Goal: Task Accomplishment & Management: Manage account settings

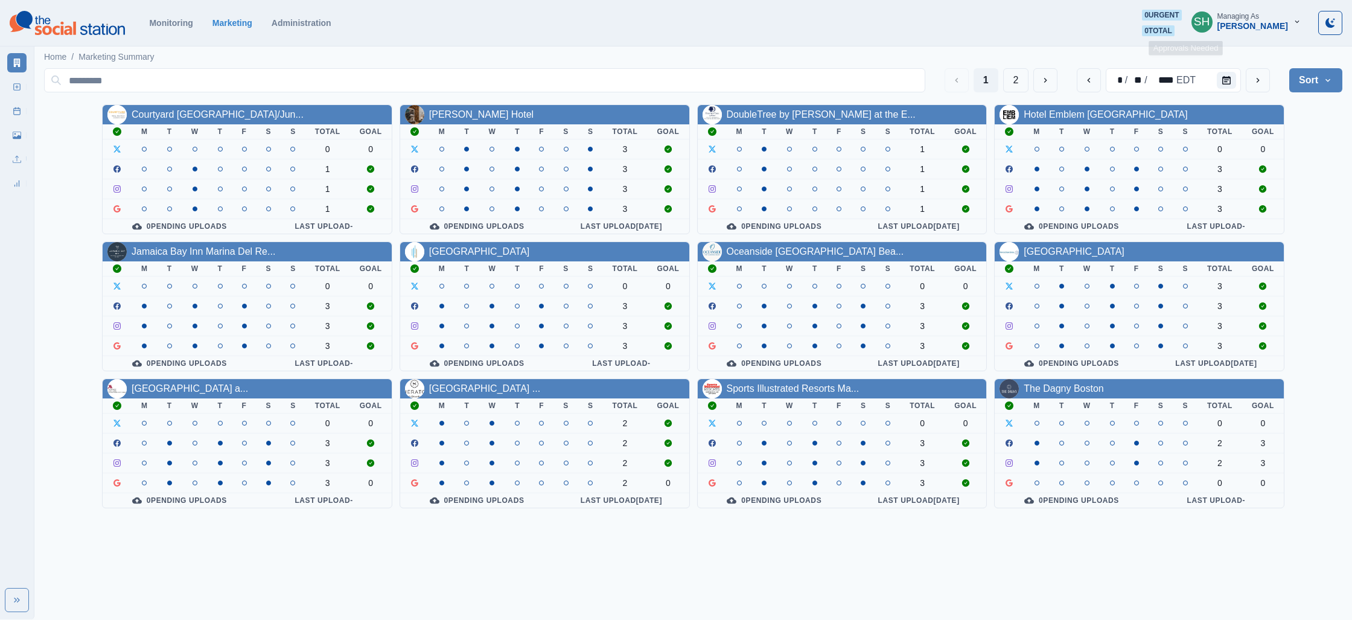
click at [1279, 22] on div "[PERSON_NAME]" at bounding box center [1252, 26] width 71 height 10
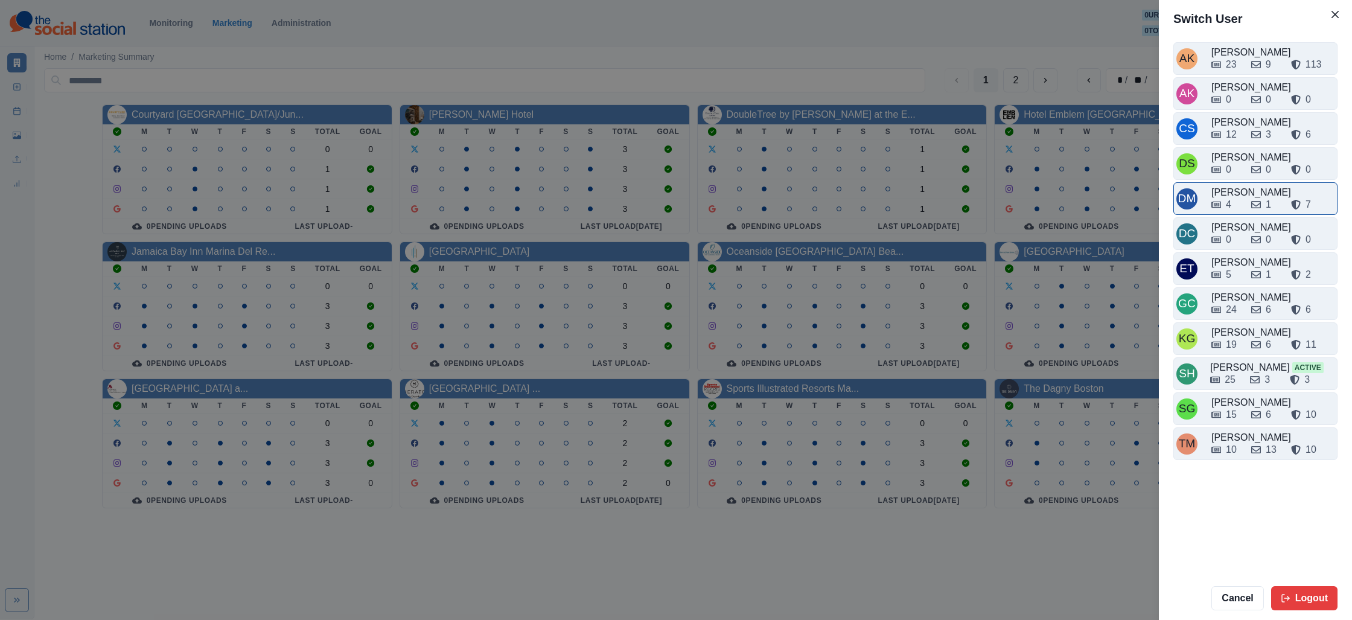
click at [1228, 202] on div "4" at bounding box center [1228, 204] width 5 height 14
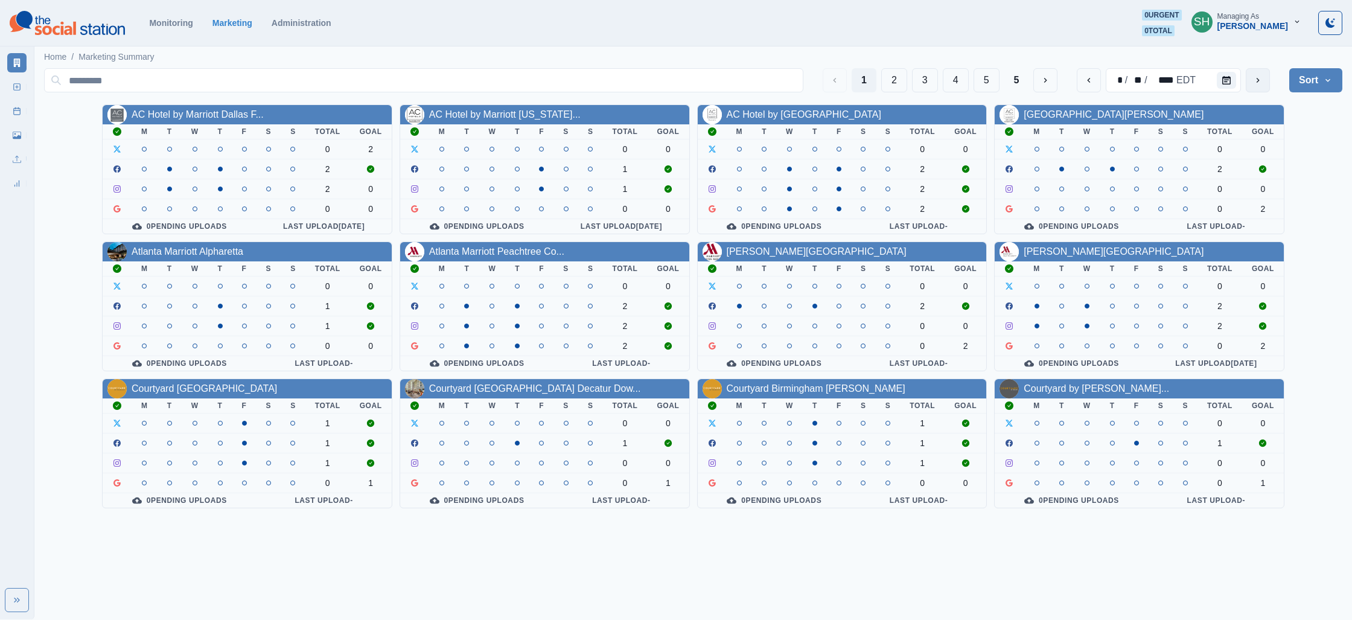
click at [1261, 80] on icon "next" at bounding box center [1258, 80] width 10 height 10
click at [926, 88] on button "3" at bounding box center [925, 80] width 26 height 24
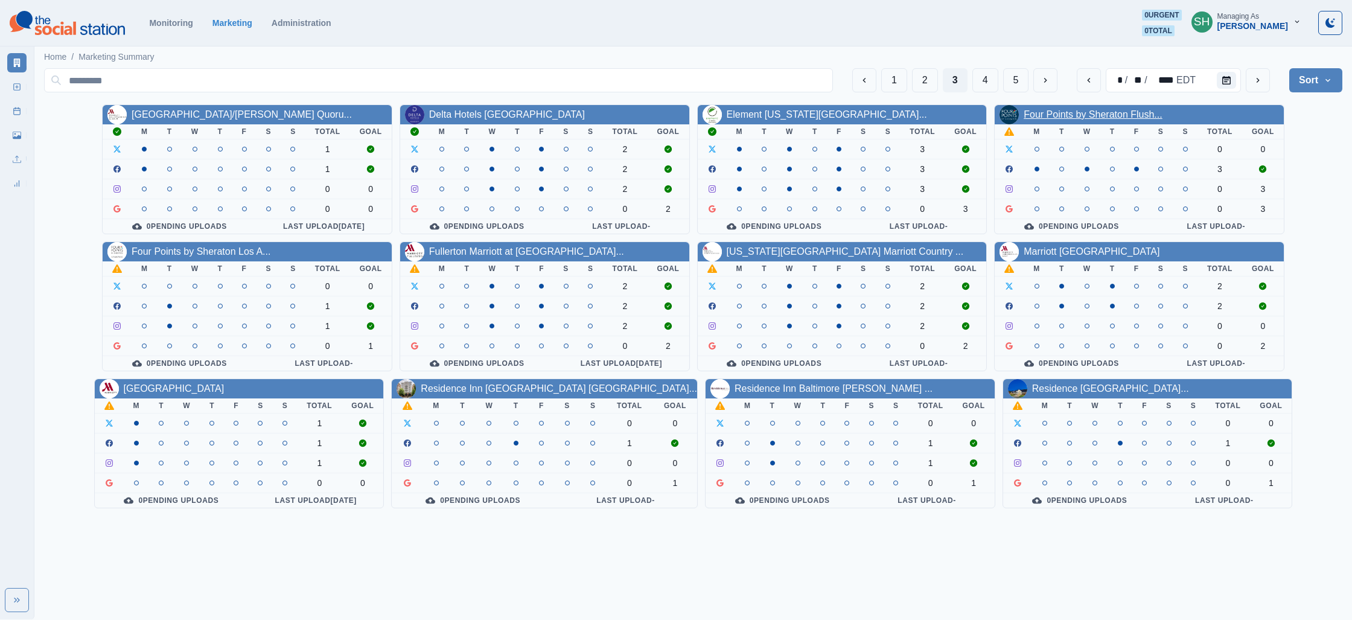
click at [1074, 113] on link "Four Points by Sheraton Flush..." at bounding box center [1093, 114] width 138 height 10
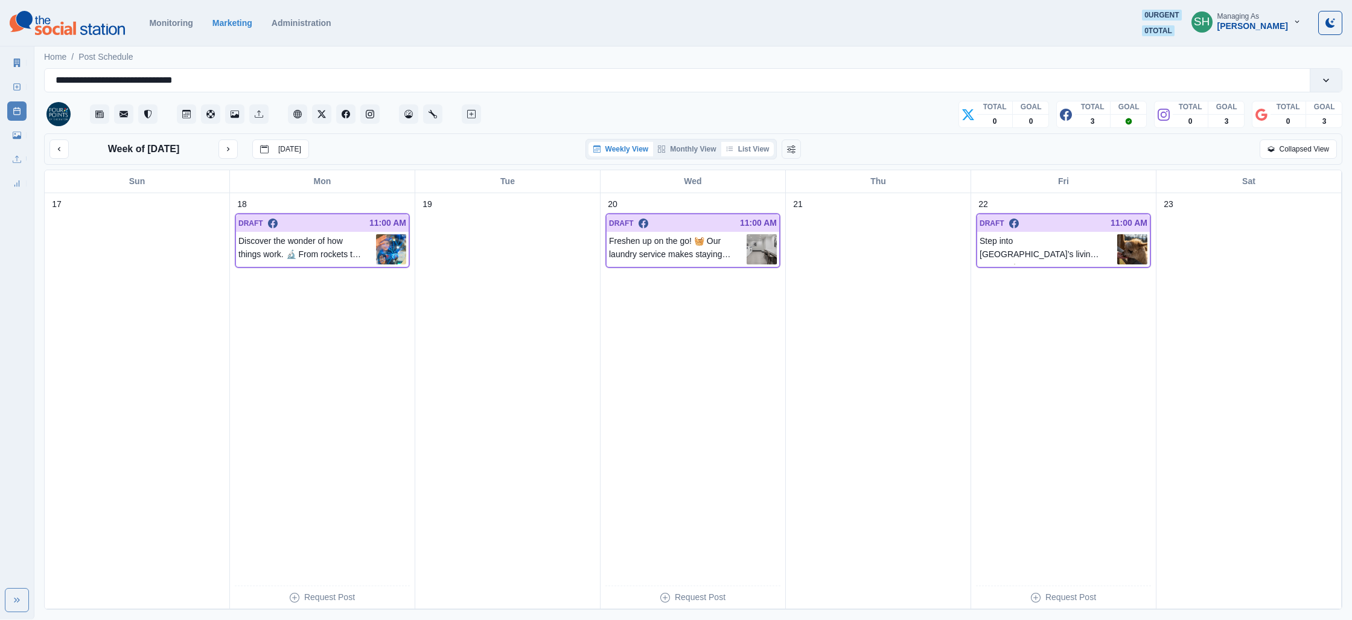
click at [736, 146] on button "List View" at bounding box center [747, 149] width 53 height 14
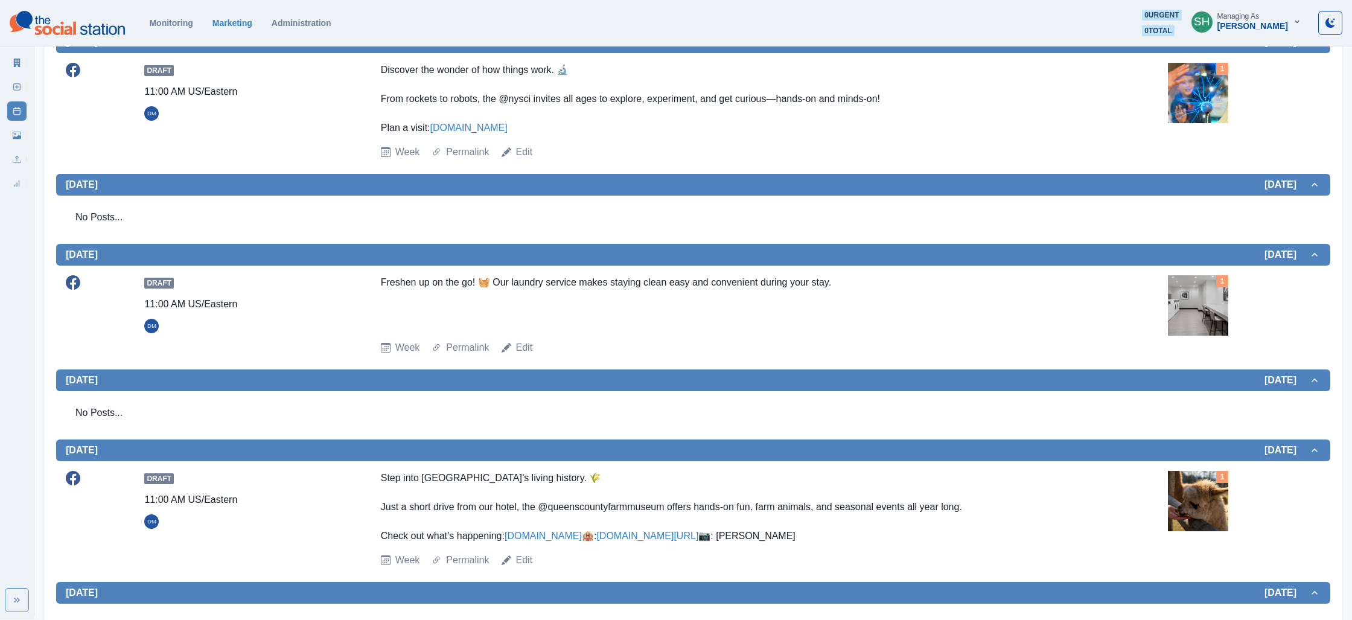
scroll to position [283, 0]
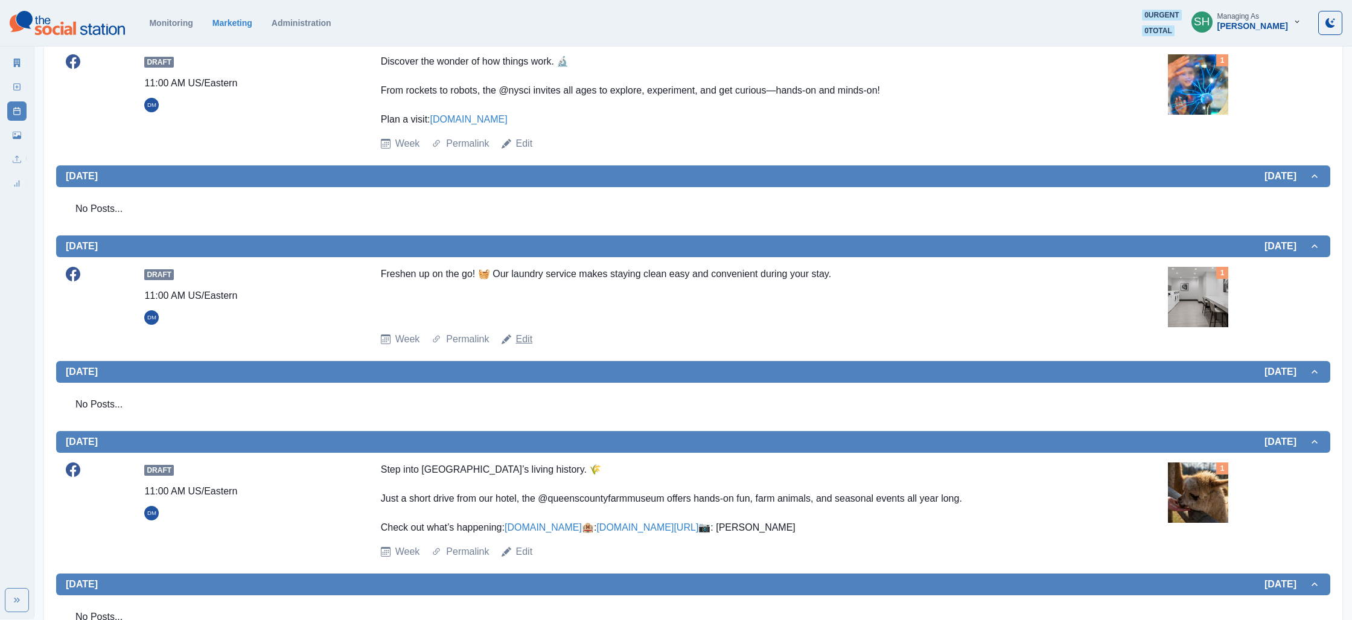
click at [526, 345] on link "Edit" at bounding box center [524, 339] width 17 height 14
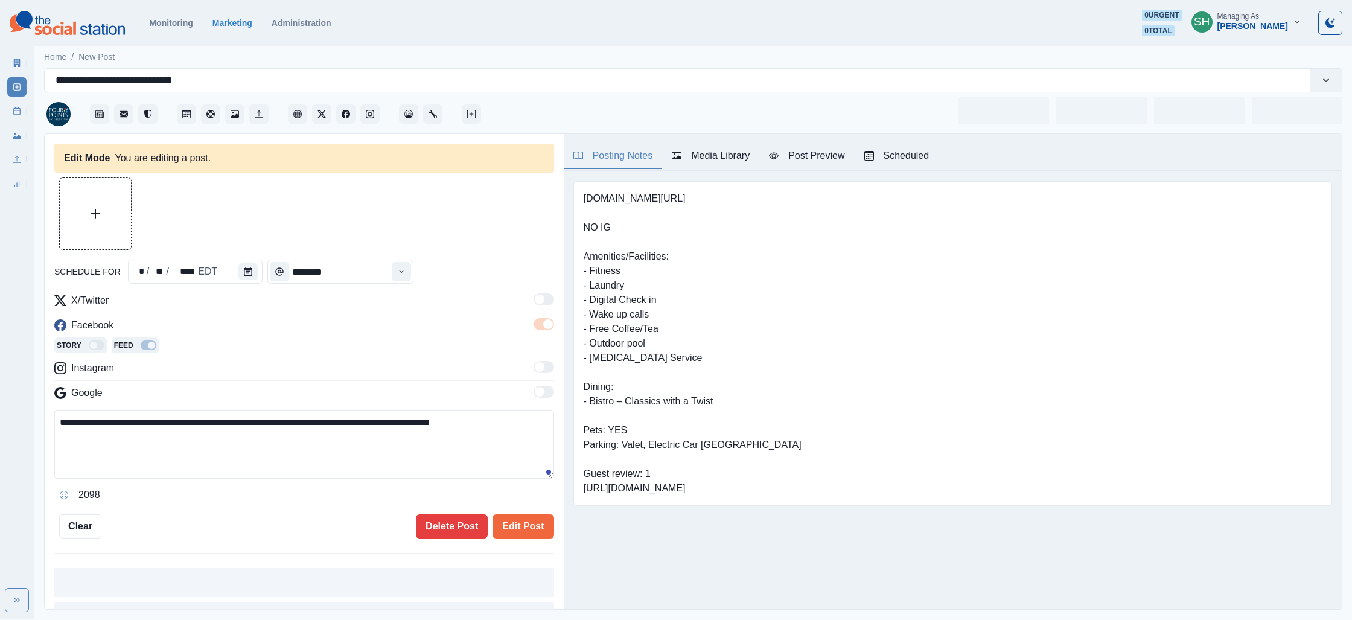
type input "********"
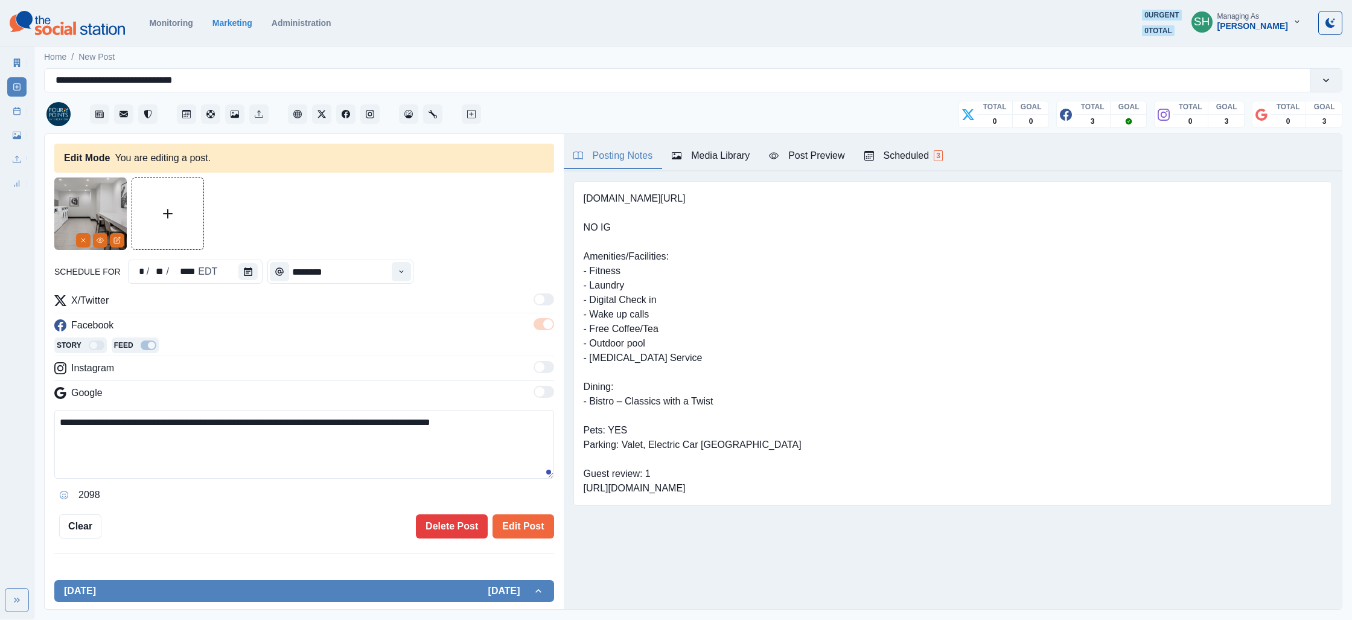
click at [346, 427] on textarea "**********" at bounding box center [304, 444] width 500 height 69
type textarea "**********"
click at [535, 521] on button "Edit Post" at bounding box center [522, 526] width 61 height 24
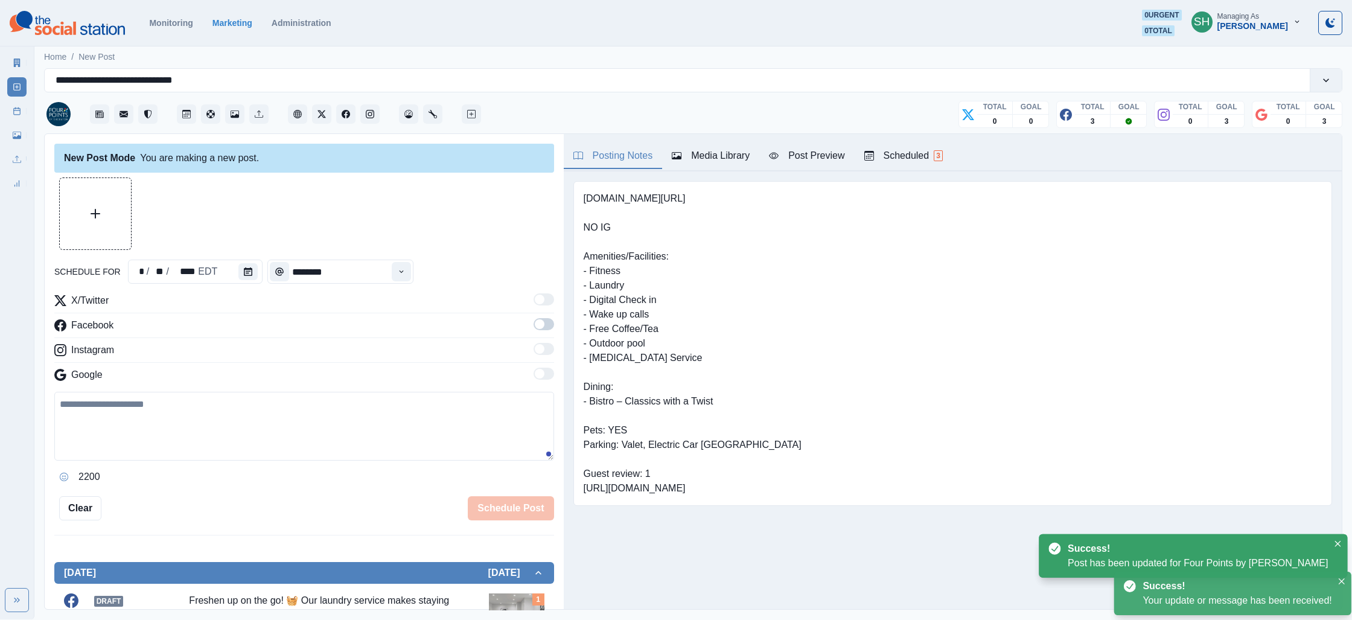
scroll to position [94, 0]
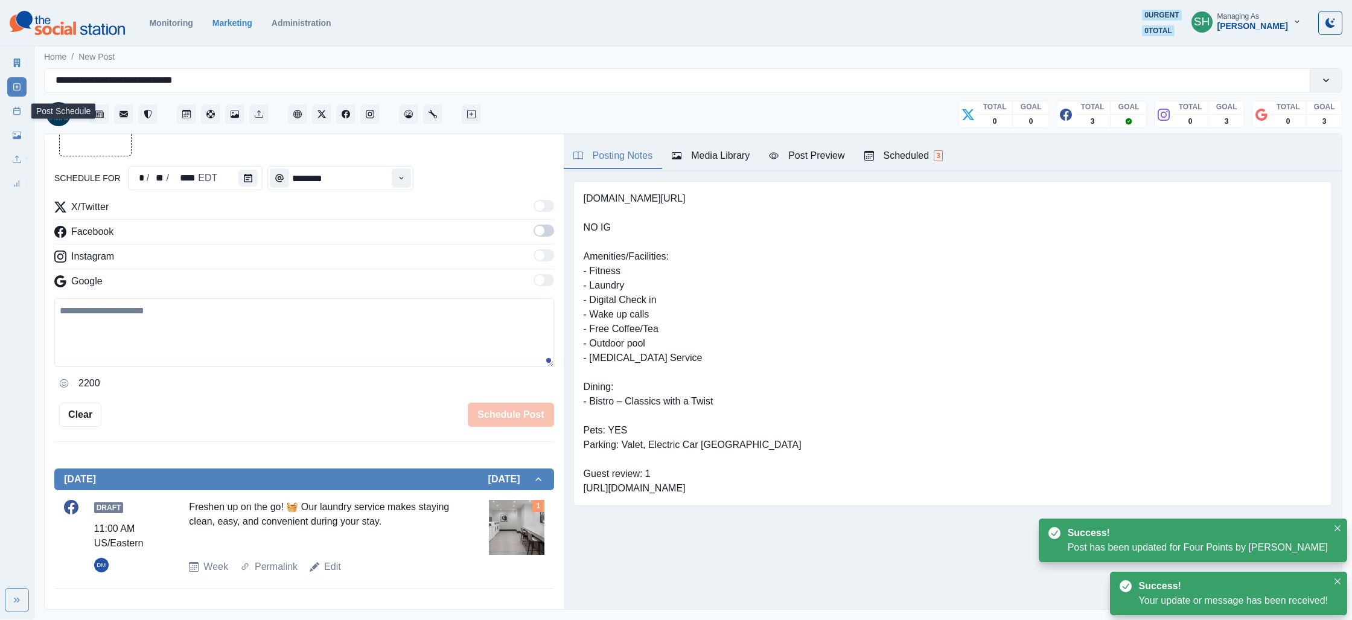
click at [13, 113] on icon at bounding box center [17, 111] width 8 height 8
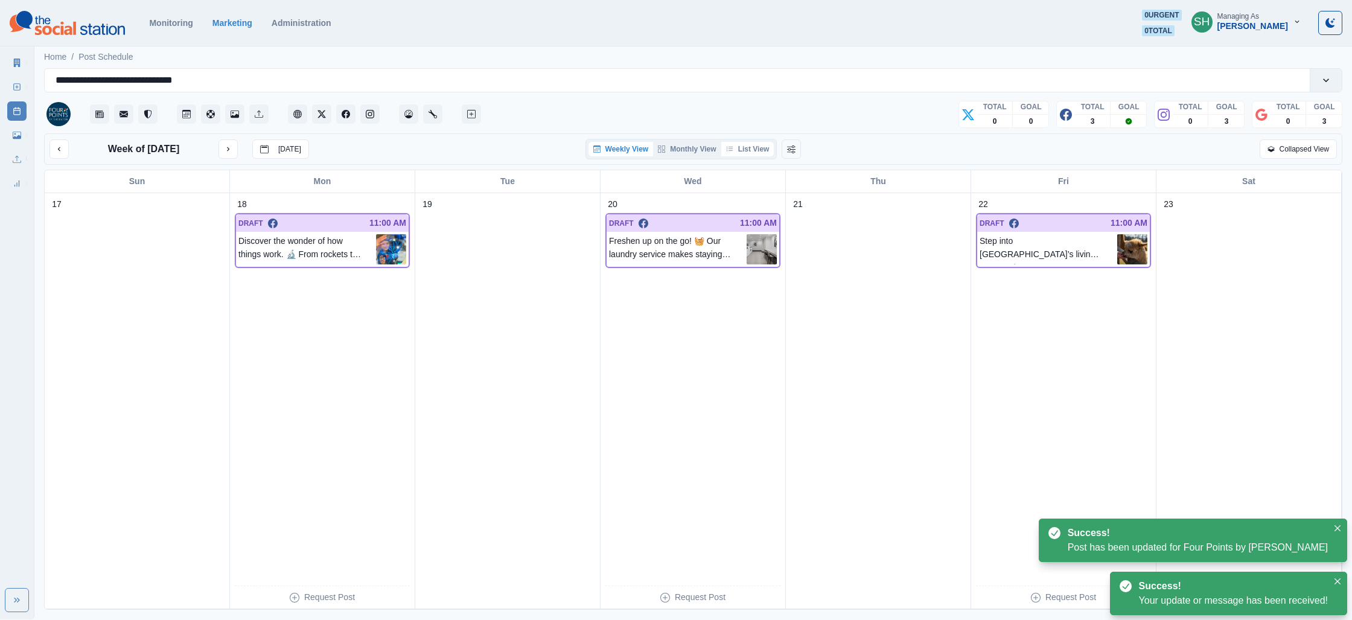
click at [755, 151] on button "List View" at bounding box center [747, 149] width 53 height 14
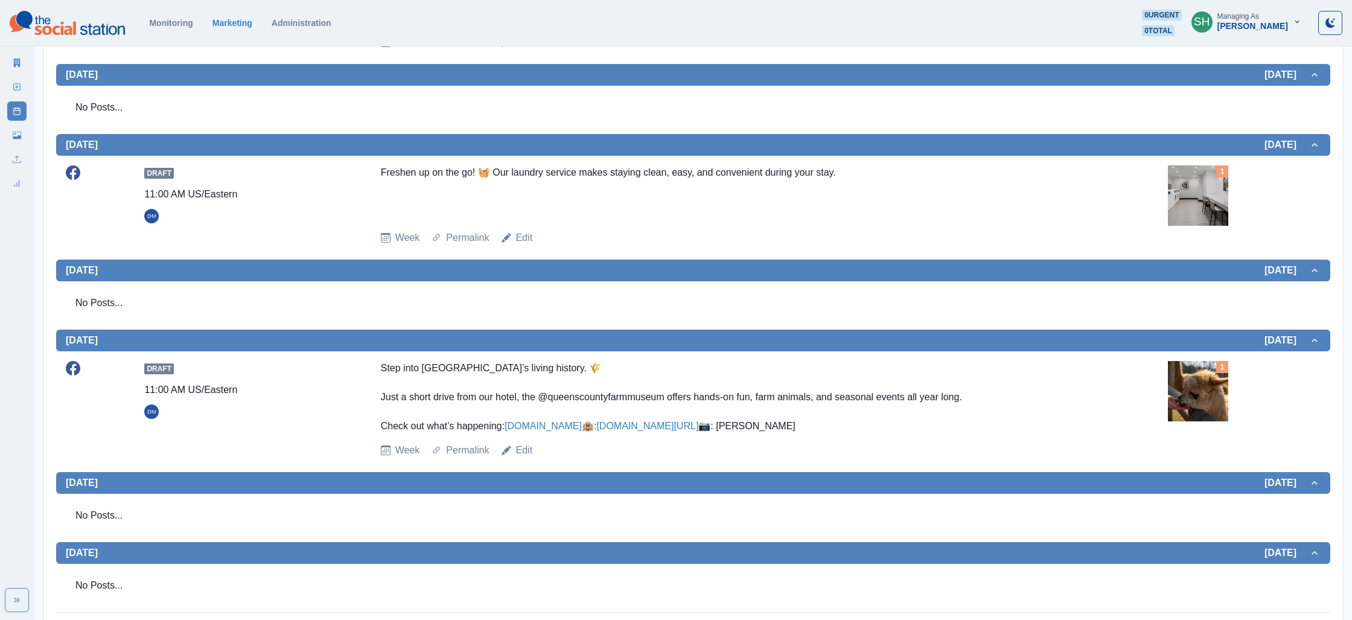
scroll to position [406, 0]
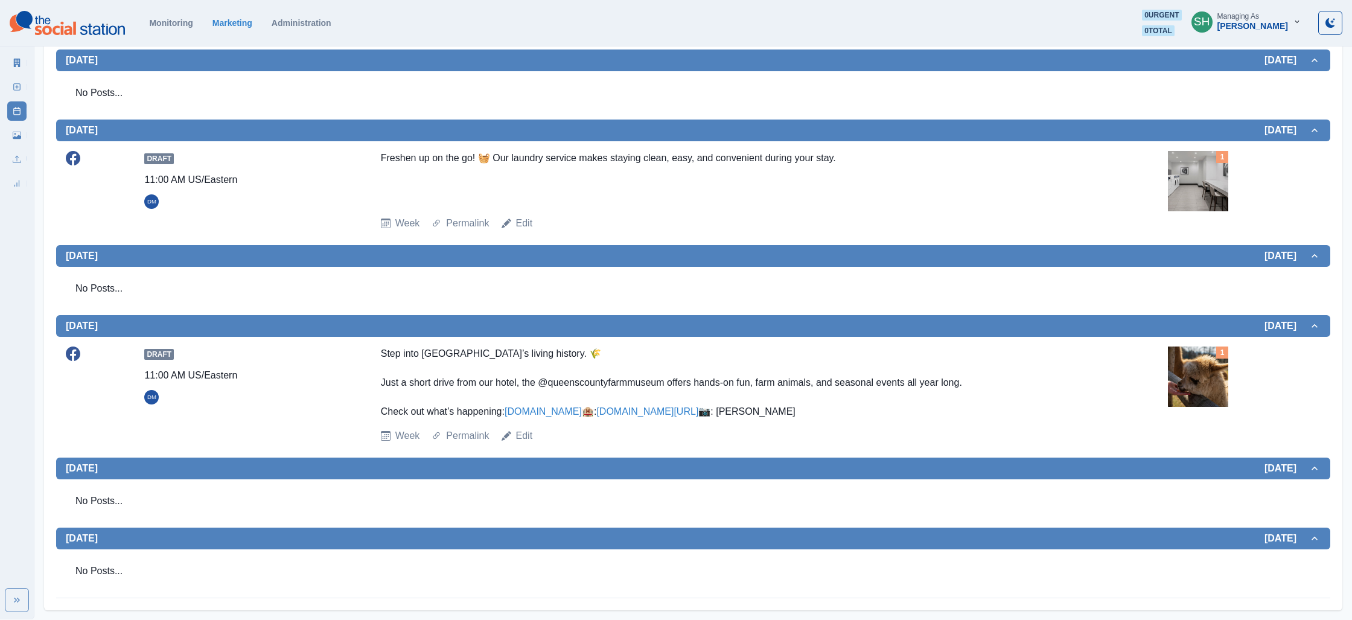
click at [1179, 366] on img at bounding box center [1198, 376] width 60 height 60
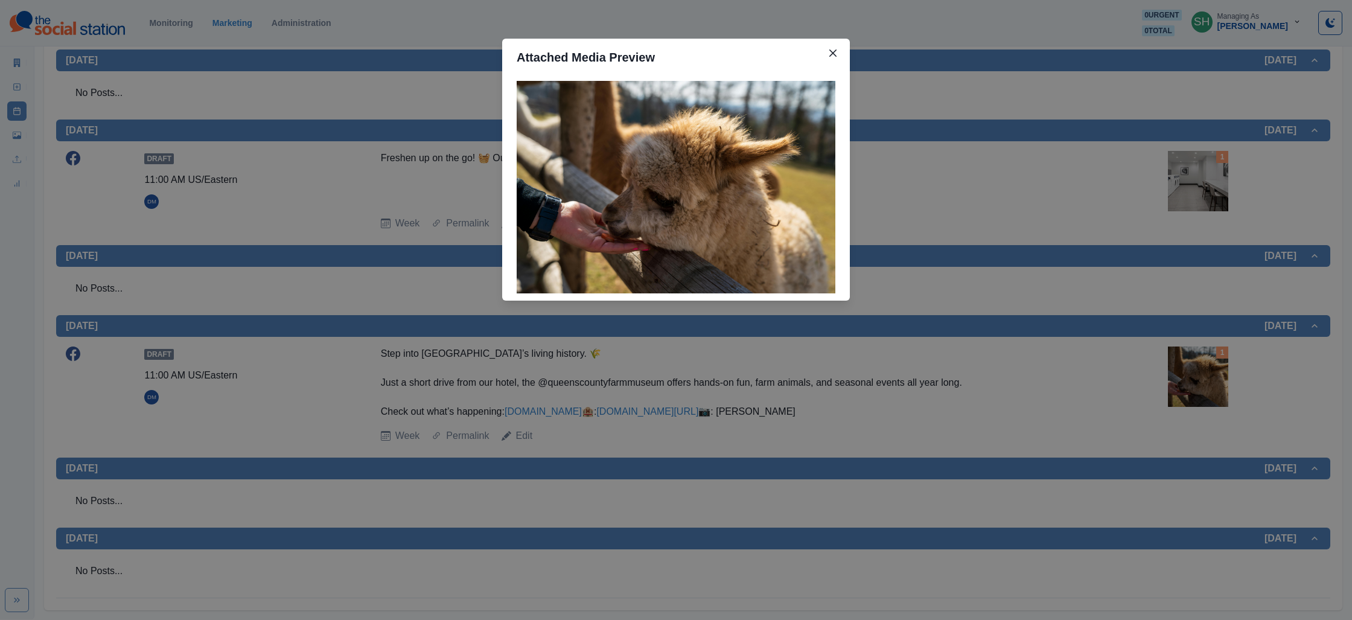
click at [987, 317] on div "Attached Media Preview" at bounding box center [676, 310] width 1352 height 620
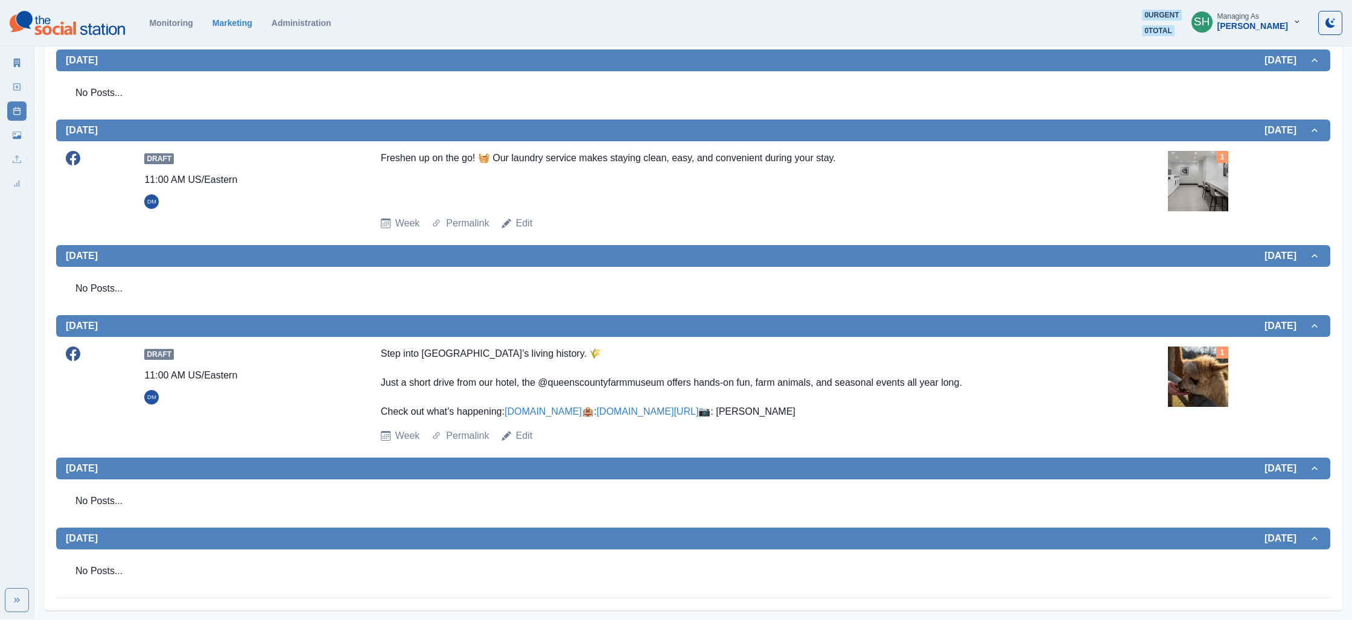
scroll to position [0, 0]
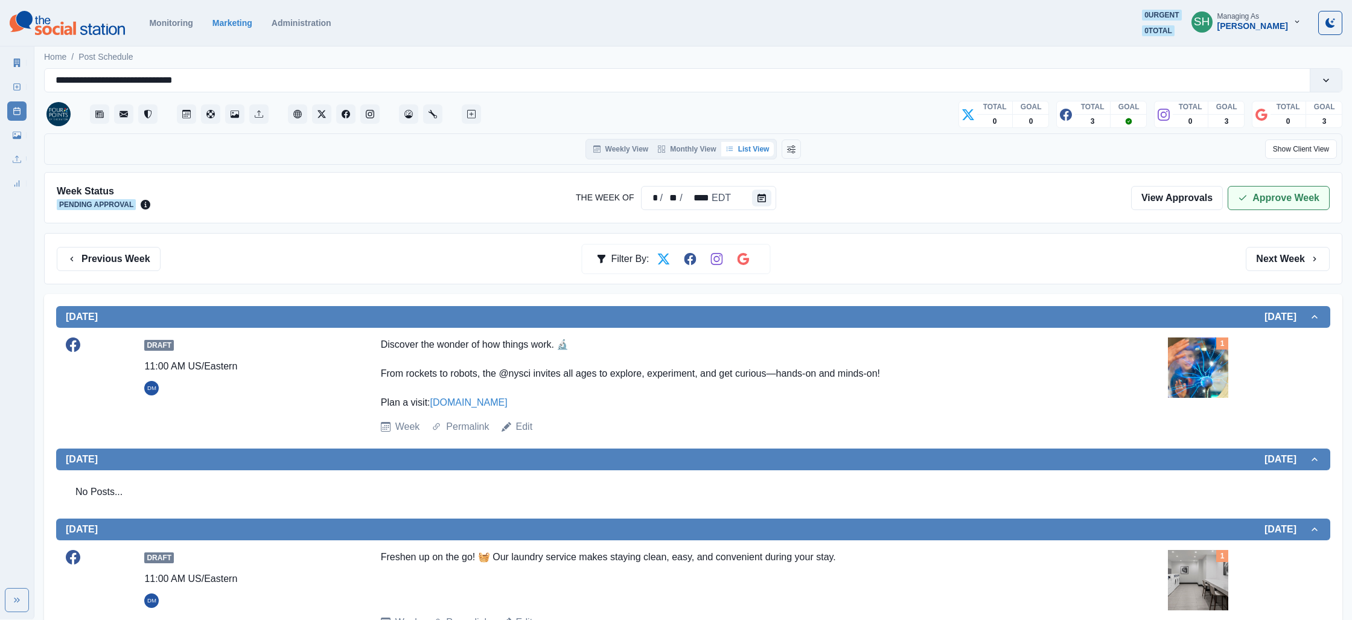
click at [1270, 200] on button "Approve Week" at bounding box center [1279, 198] width 102 height 24
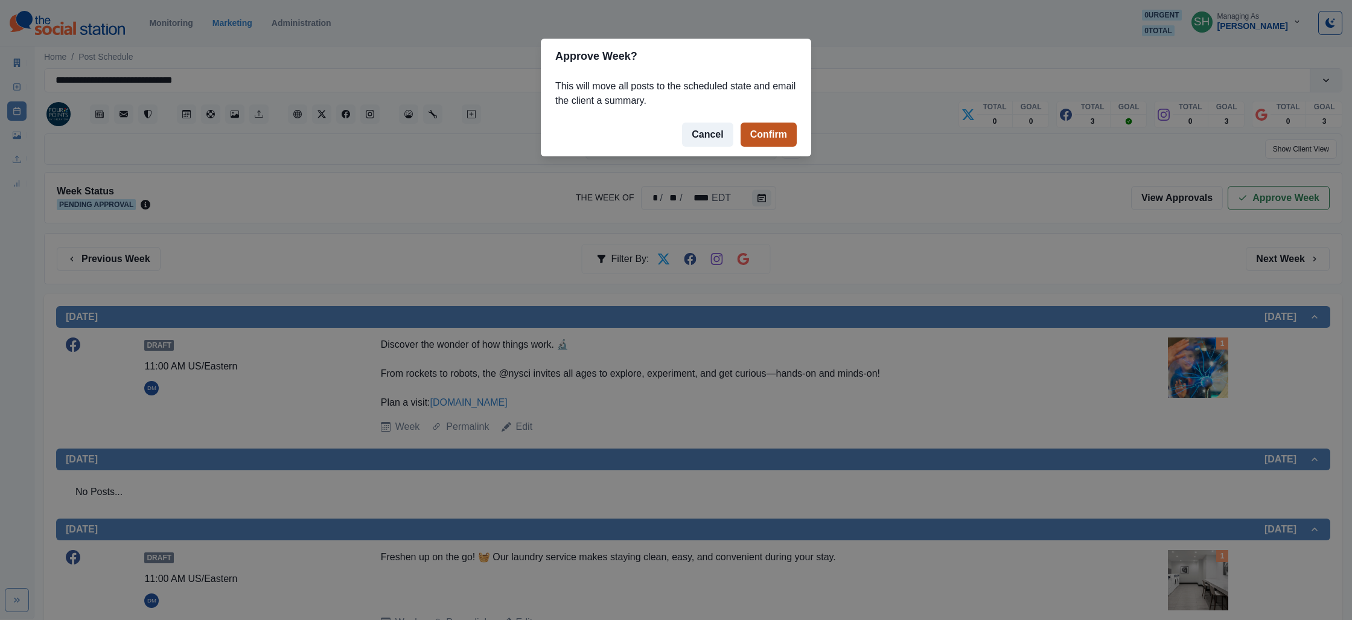
click at [767, 135] on button "Confirm" at bounding box center [768, 135] width 56 height 24
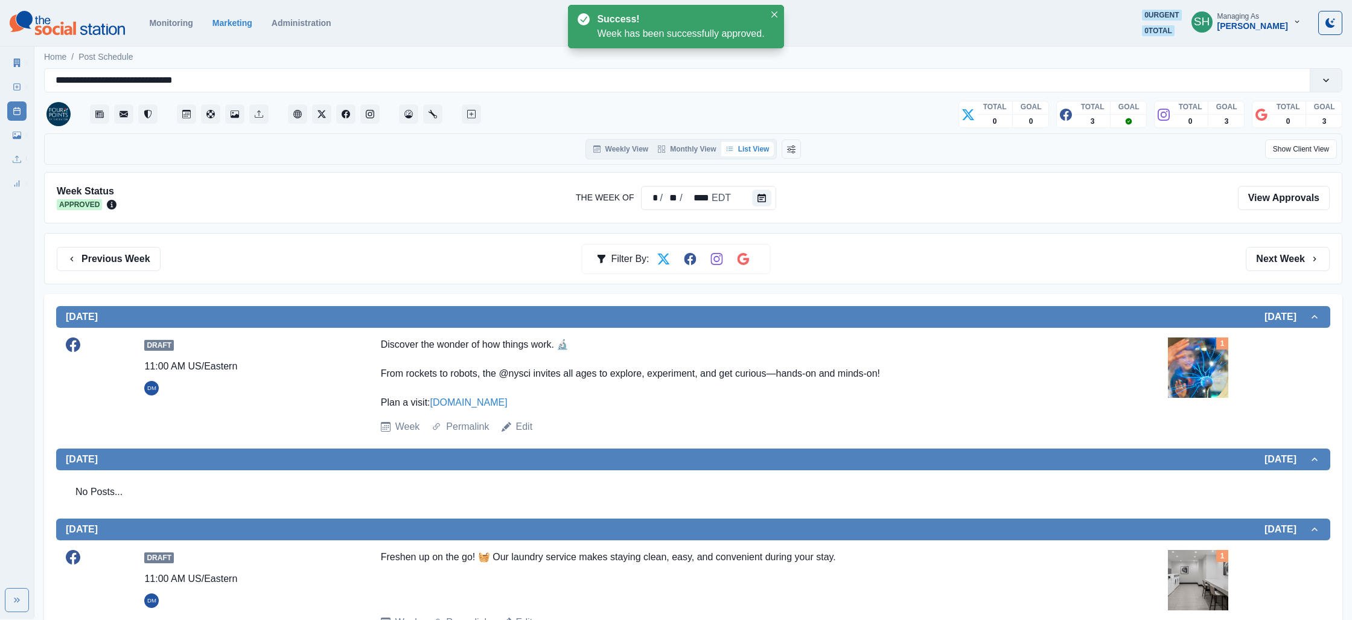
click at [22, 60] on link "Marketing Summary" at bounding box center [16, 62] width 19 height 19
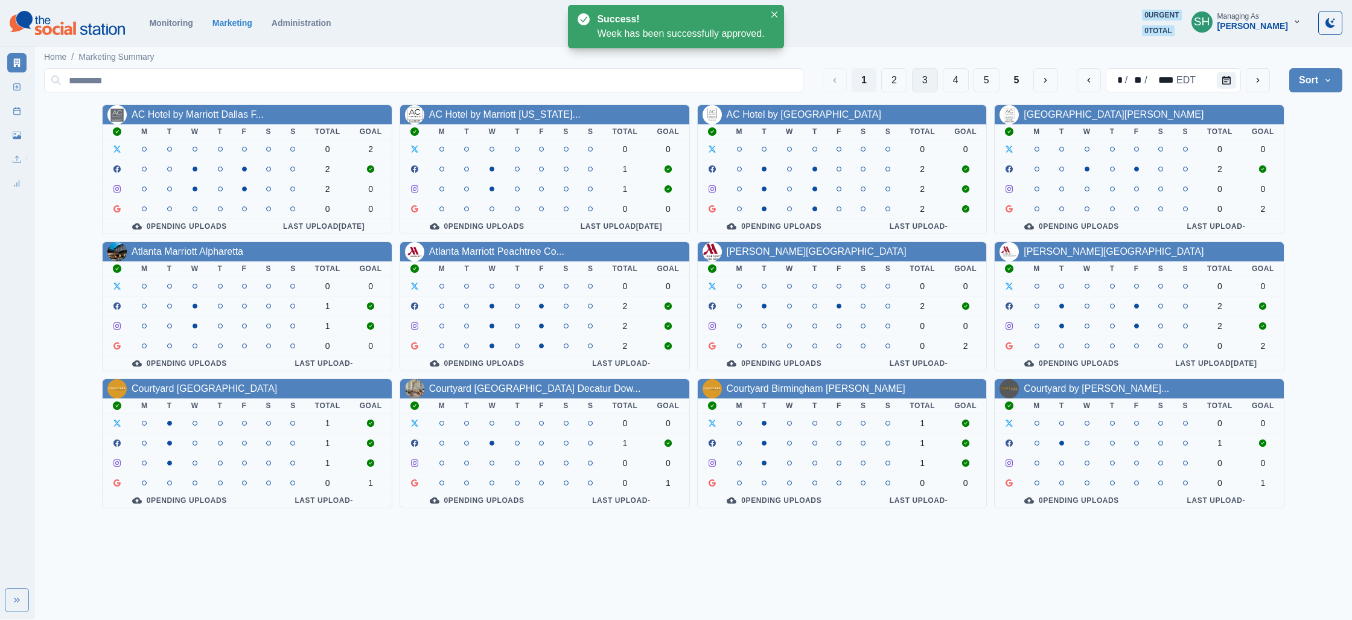
click at [915, 78] on button "3" at bounding box center [925, 80] width 26 height 24
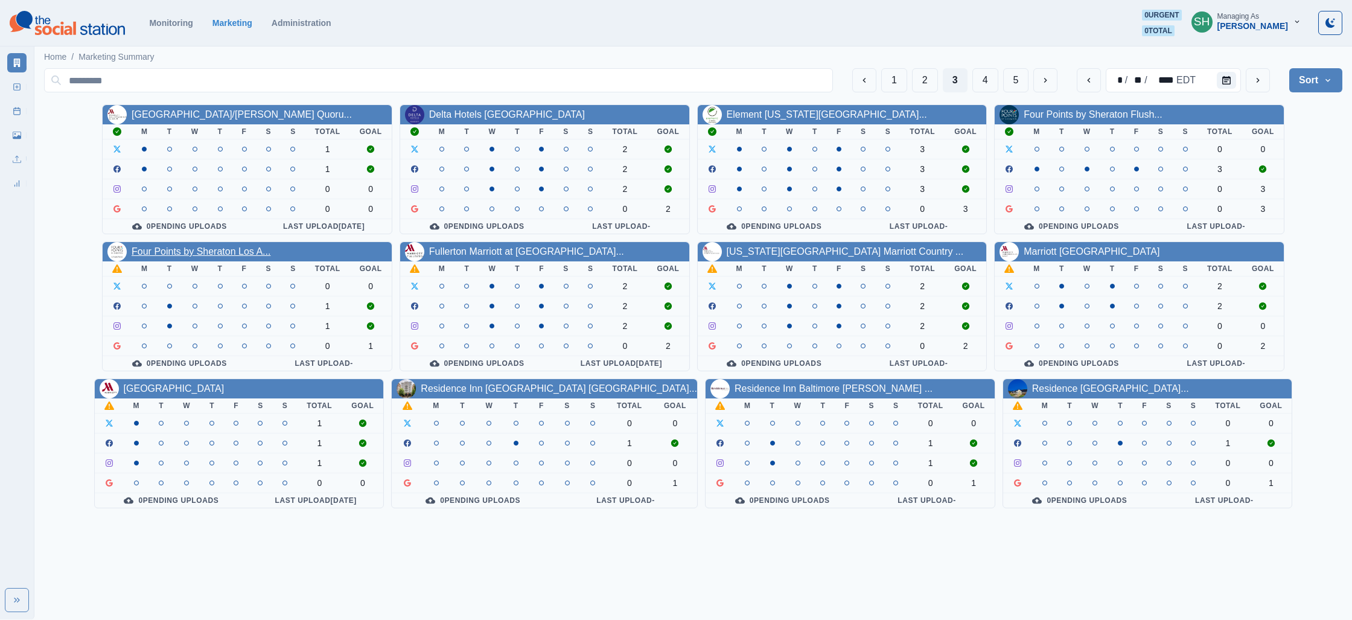
click at [225, 249] on link "Four Points by Sheraton Los A..." at bounding box center [201, 251] width 139 height 10
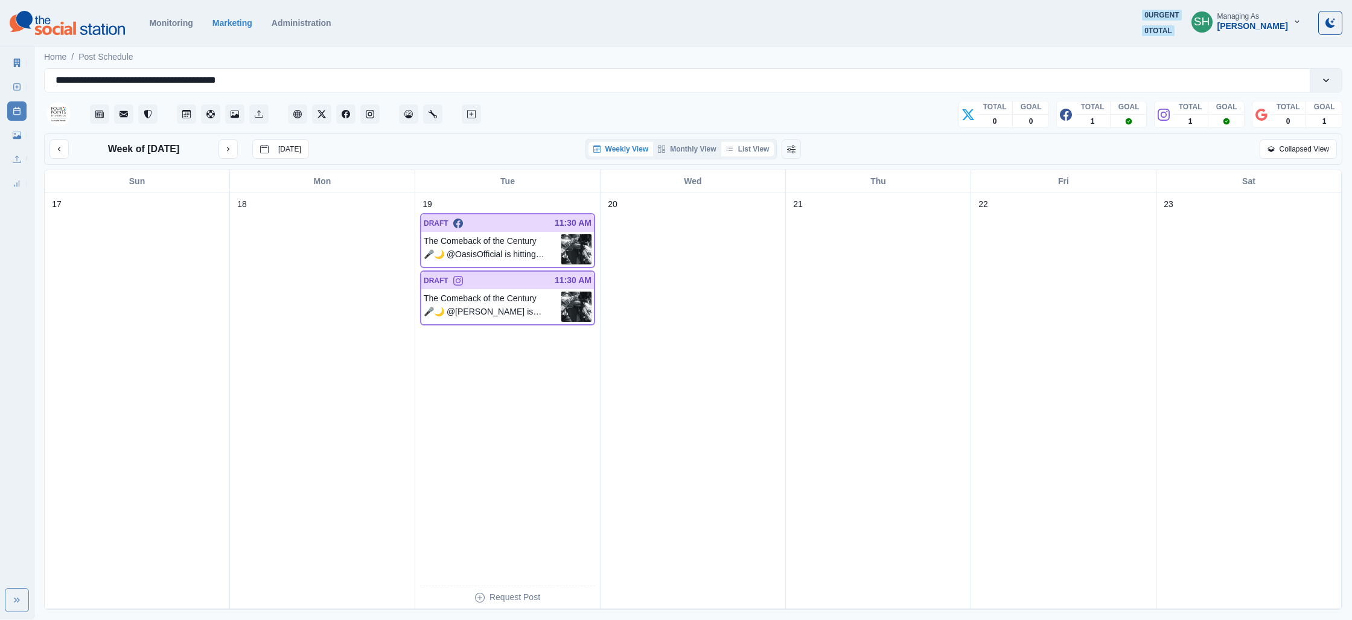
click at [755, 149] on button "List View" at bounding box center [747, 149] width 53 height 14
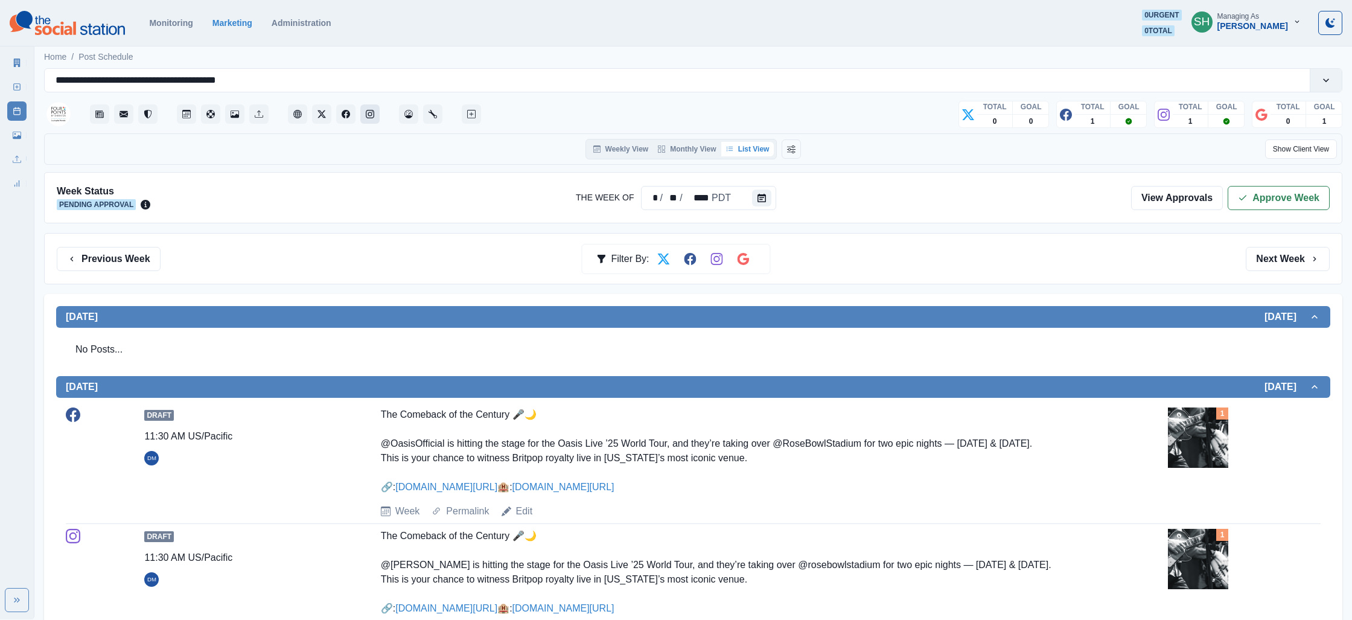
click at [376, 118] on button "Instagram" at bounding box center [369, 113] width 19 height 19
click at [1269, 203] on button "Approve Week" at bounding box center [1279, 198] width 102 height 24
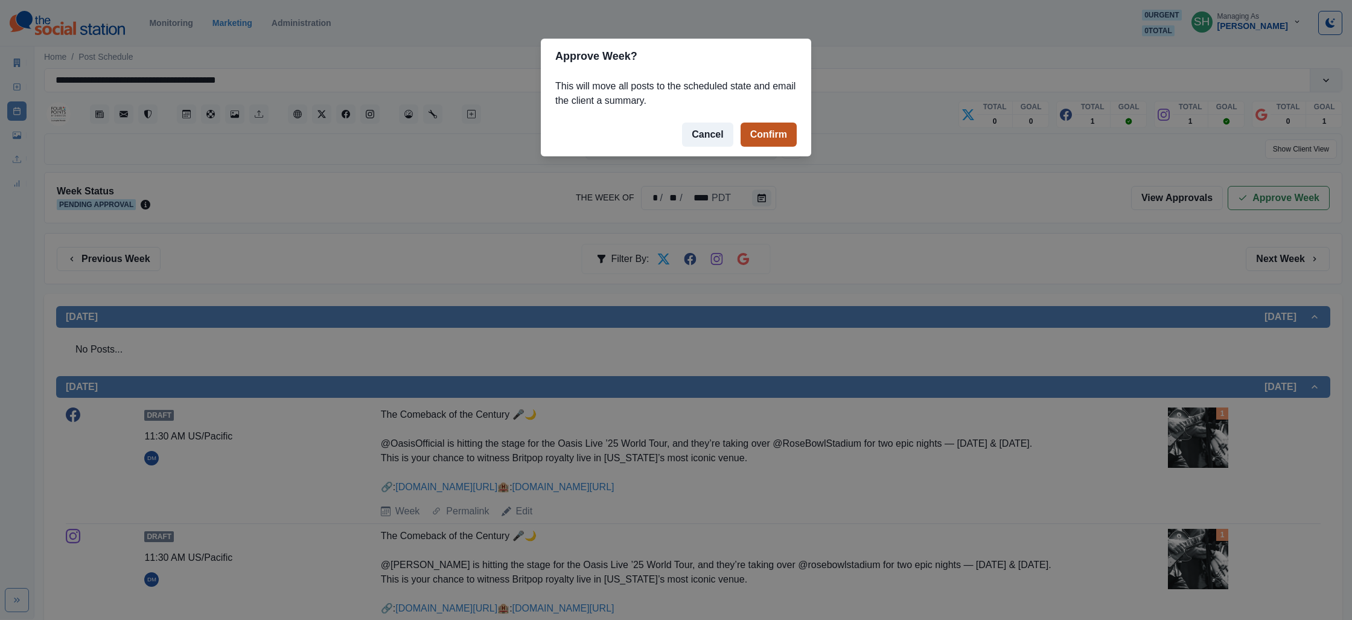
click at [758, 136] on button "Confirm" at bounding box center [768, 135] width 56 height 24
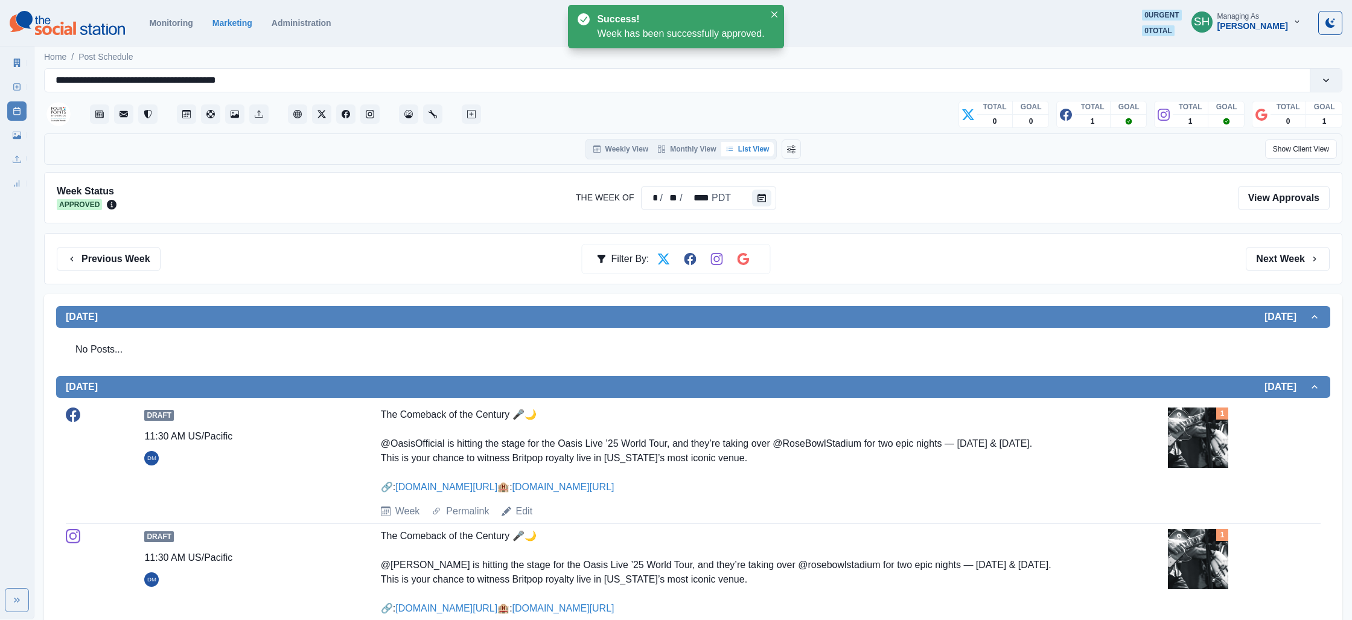
click at [20, 59] on icon at bounding box center [17, 63] width 8 height 8
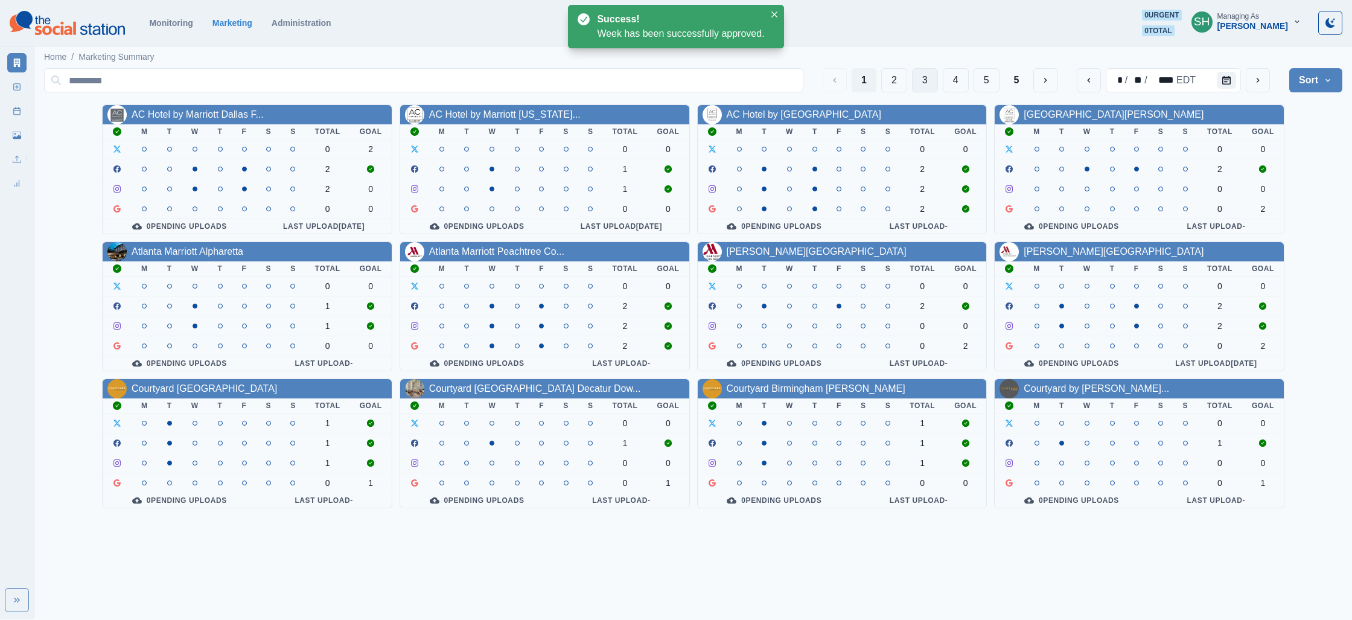
click at [916, 78] on button "3" at bounding box center [925, 80] width 26 height 24
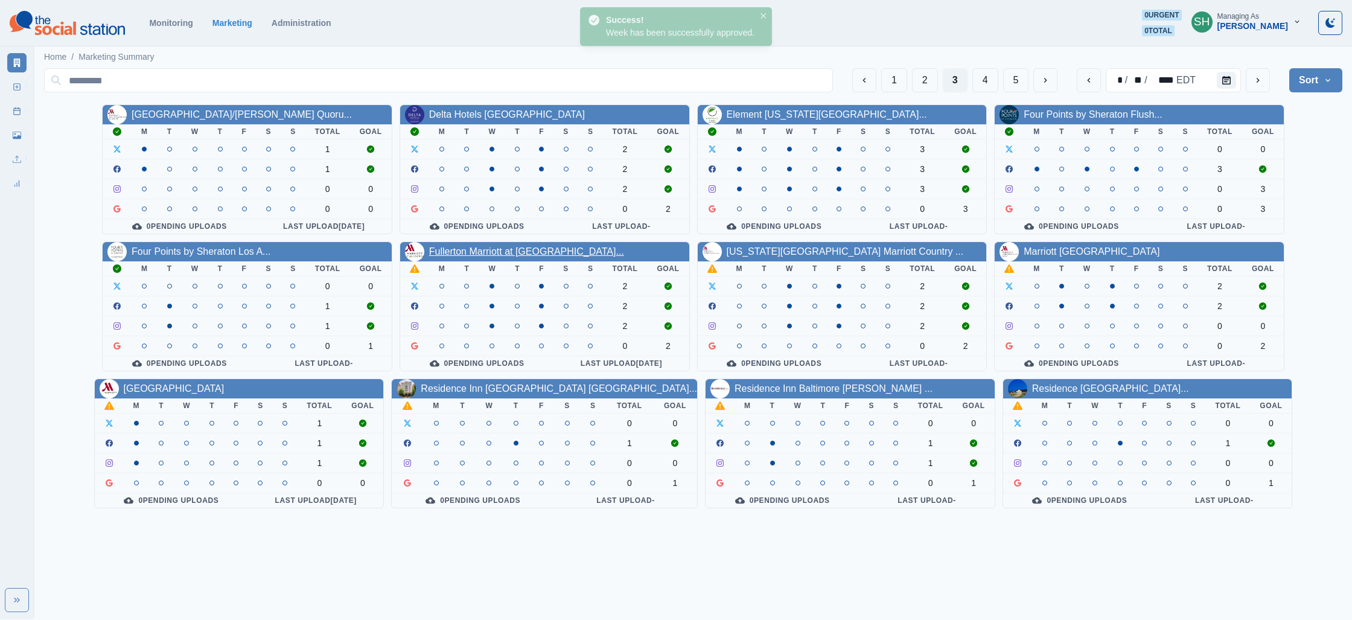
click at [502, 251] on link "Fullerton Marriott at [GEOGRAPHIC_DATA]..." at bounding box center [526, 251] width 195 height 10
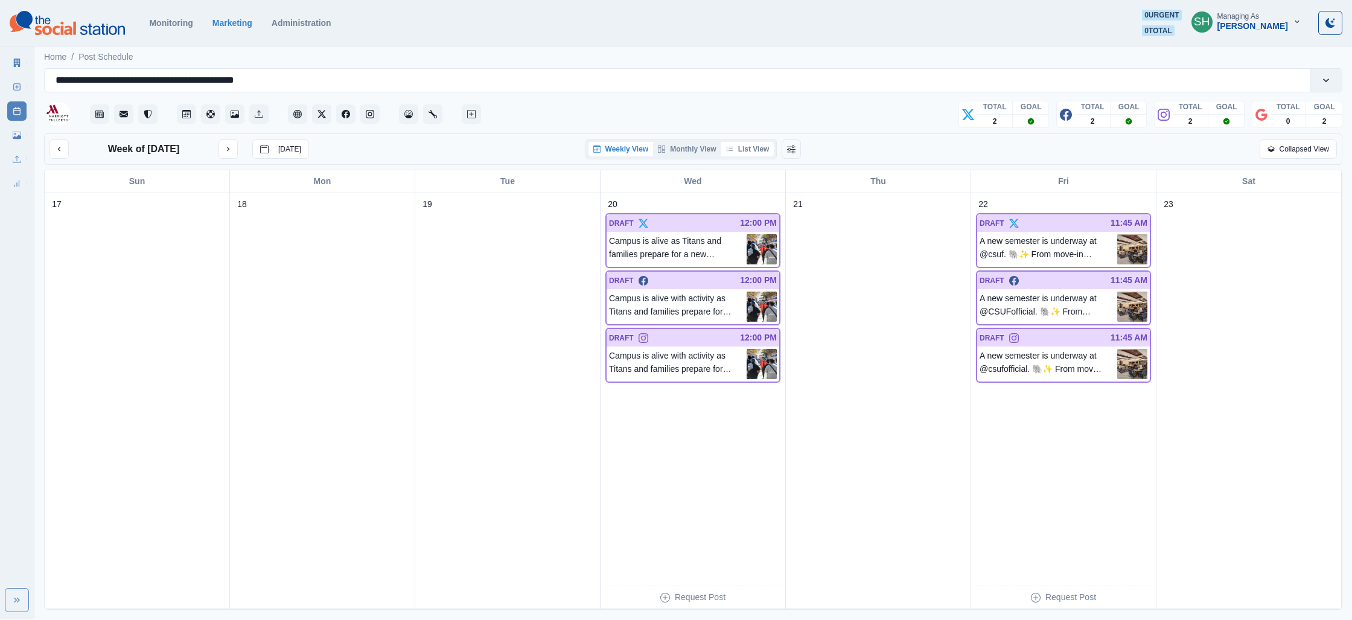
click at [745, 148] on button "List View" at bounding box center [747, 149] width 53 height 14
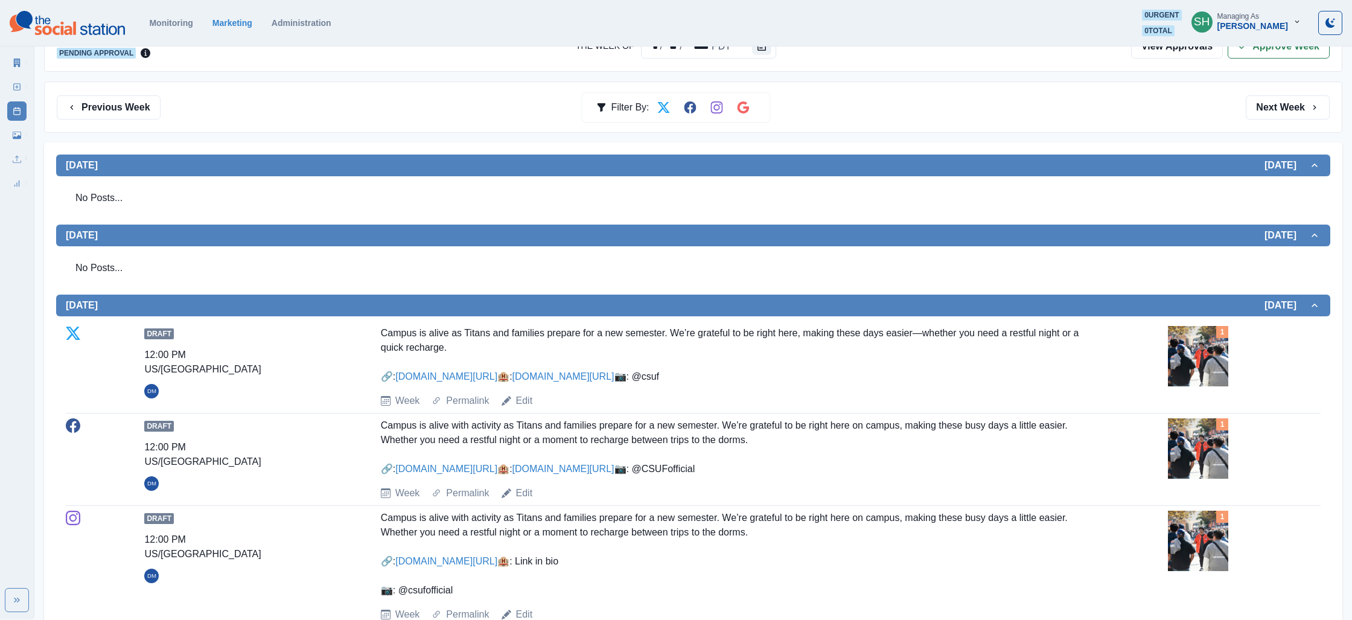
scroll to position [311, 0]
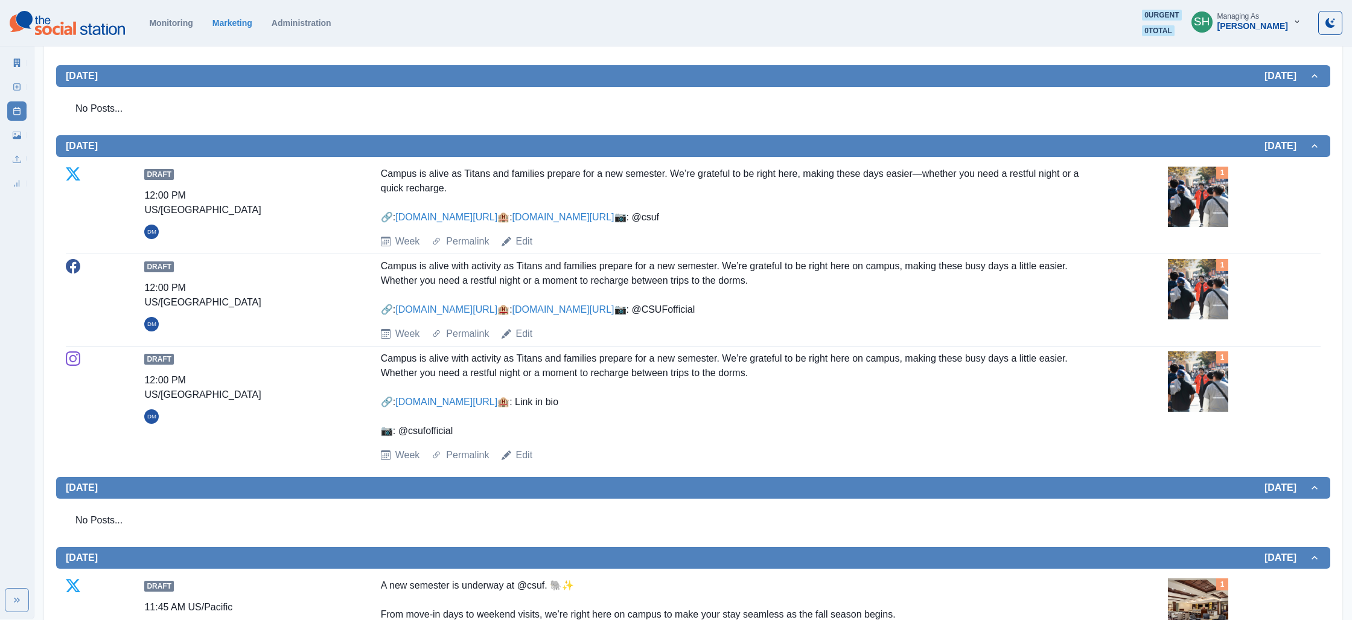
click at [1191, 209] on img at bounding box center [1198, 197] width 60 height 60
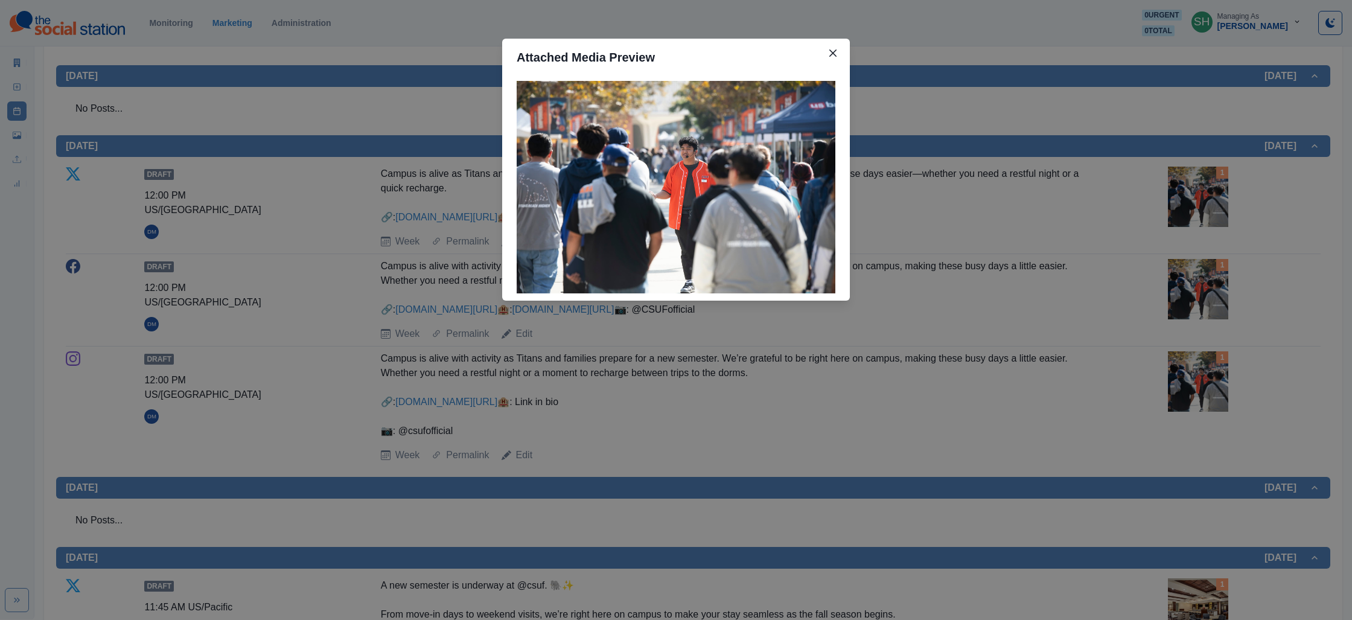
click at [1063, 249] on div "Attached Media Preview" at bounding box center [676, 310] width 1352 height 620
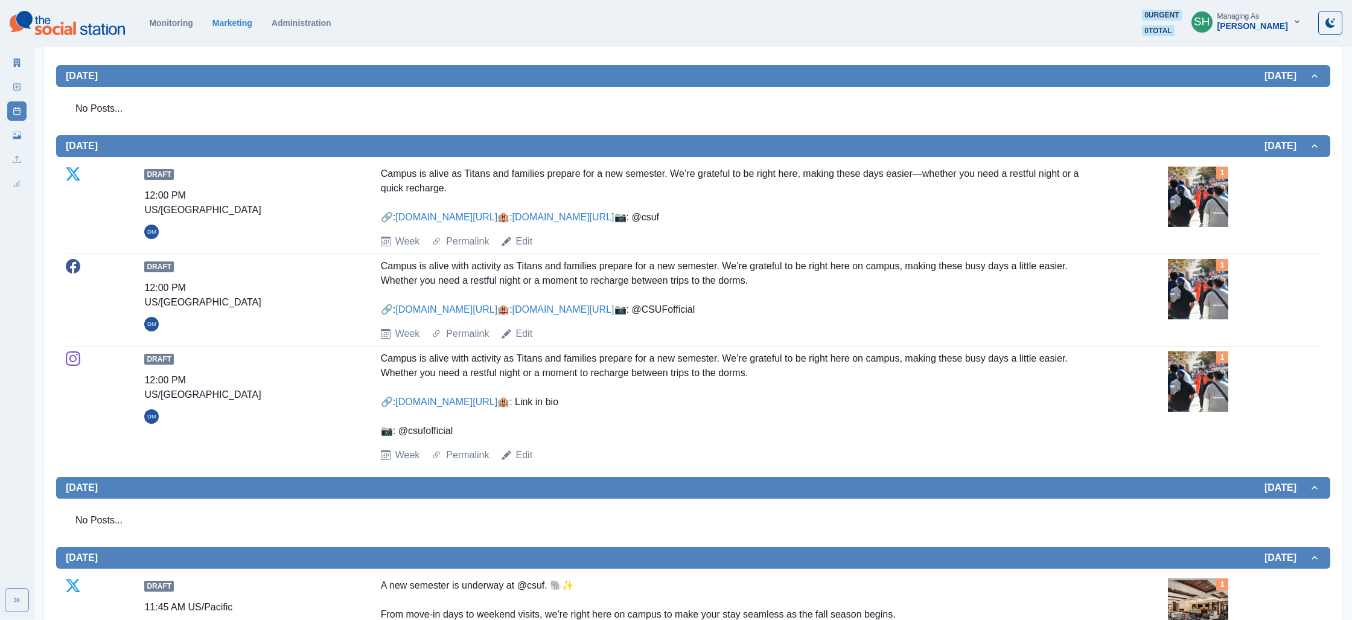
click at [497, 314] on link "[DOMAIN_NAME][URL]" at bounding box center [446, 309] width 102 height 10
click at [526, 249] on link "Edit" at bounding box center [524, 241] width 17 height 14
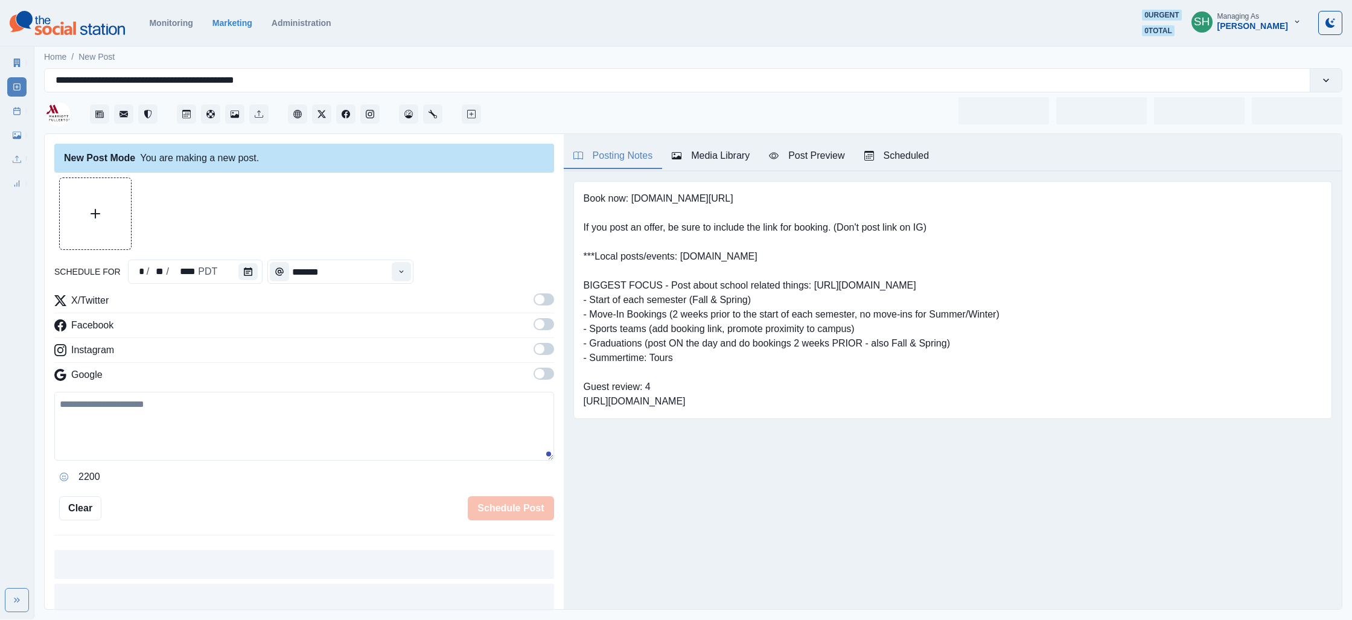
type input "********"
type textarea "**********"
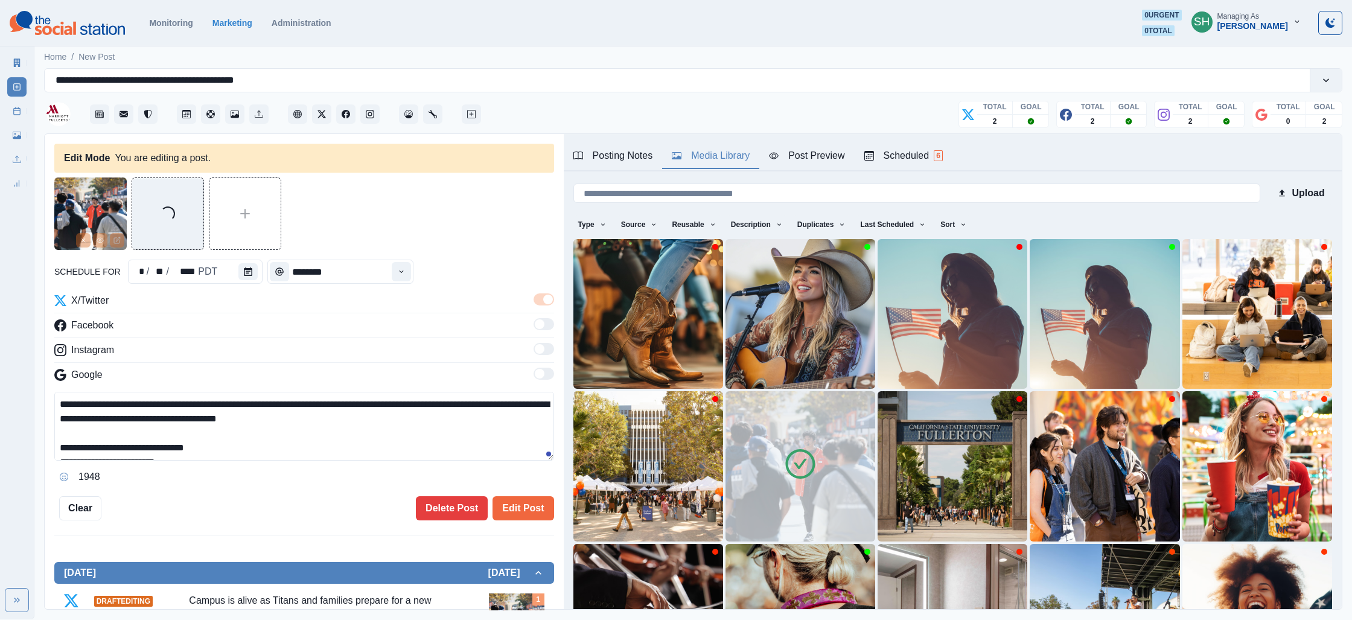
click at [716, 155] on div "Media Library" at bounding box center [711, 155] width 78 height 14
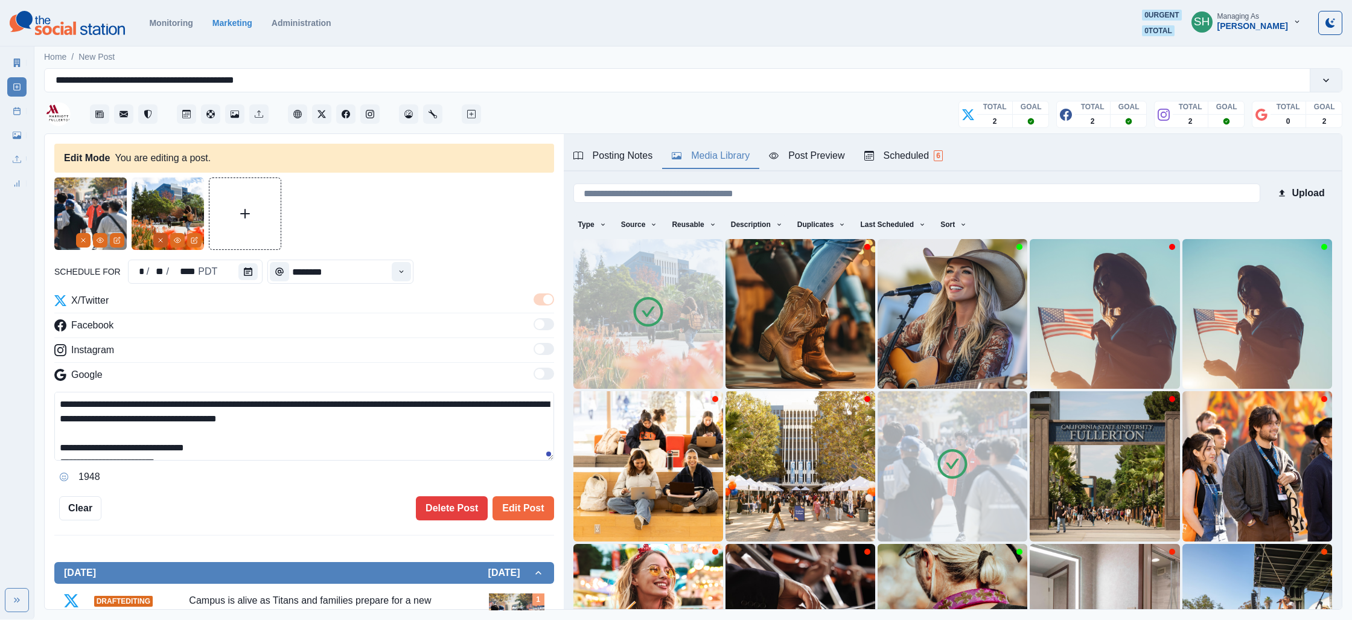
click at [162, 239] on line "Remove" at bounding box center [161, 240] width 4 height 4
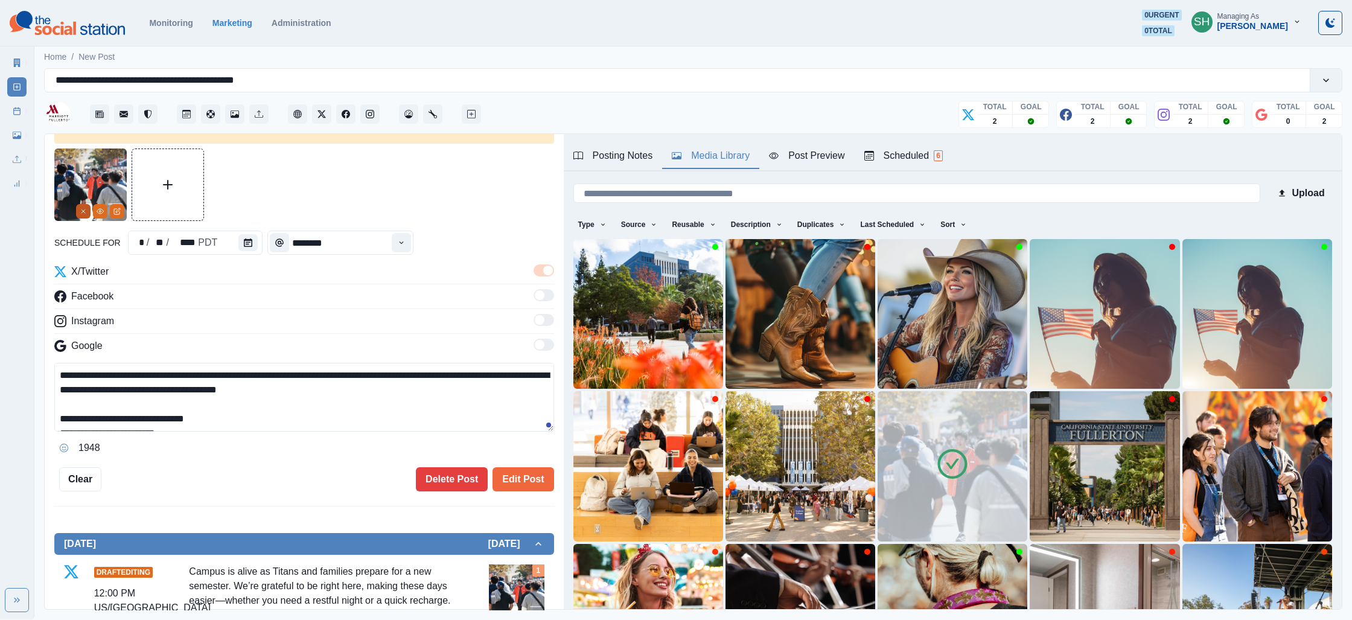
scroll to position [30, 0]
click at [83, 208] on icon "Remove" at bounding box center [83, 209] width 7 height 7
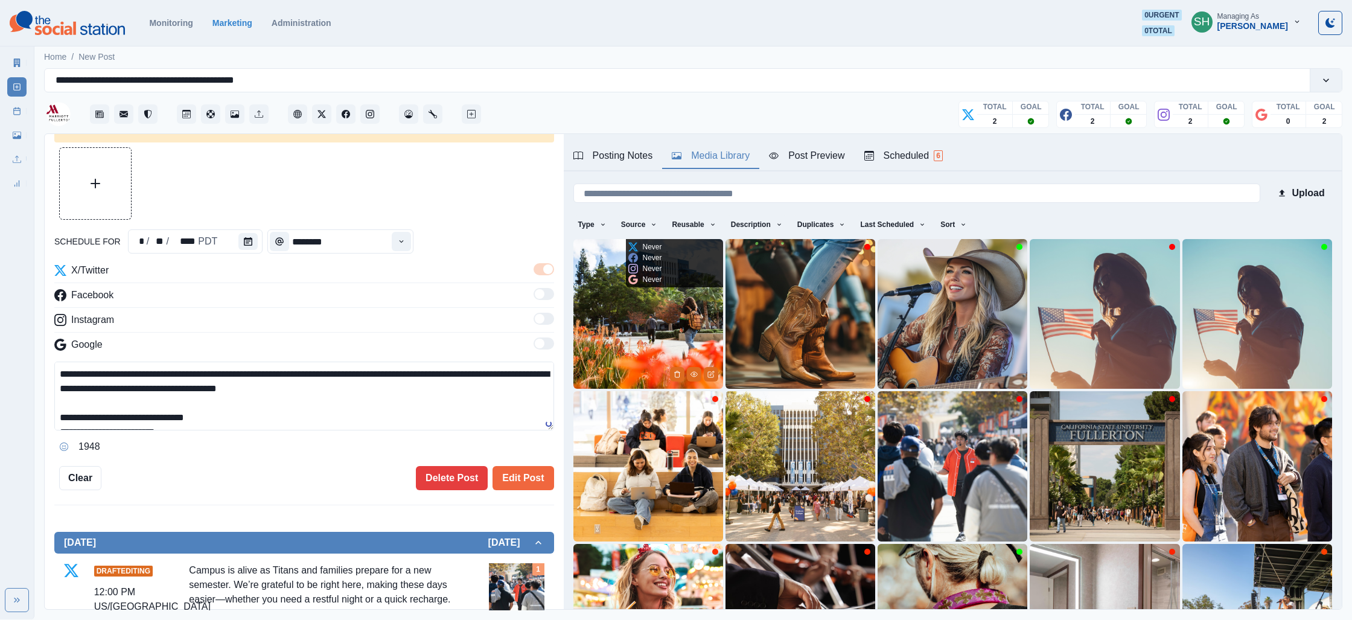
click at [637, 334] on img at bounding box center [648, 314] width 150 height 150
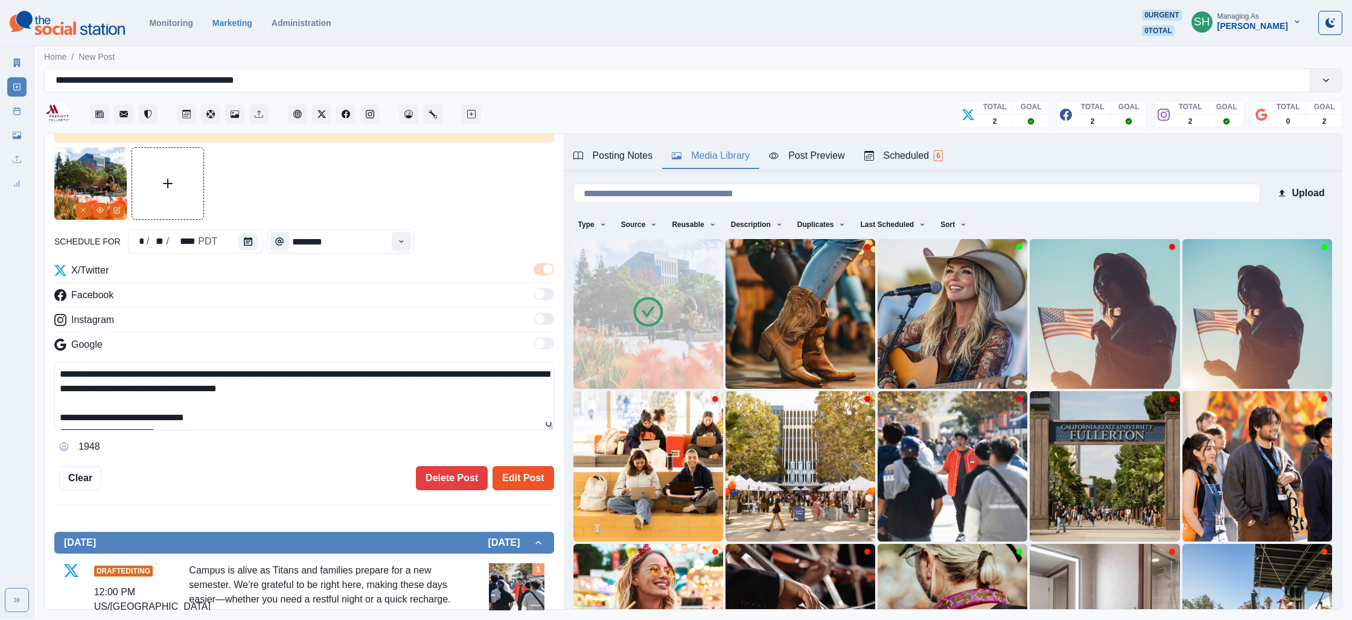
click at [518, 467] on button "Edit Post" at bounding box center [522, 478] width 61 height 24
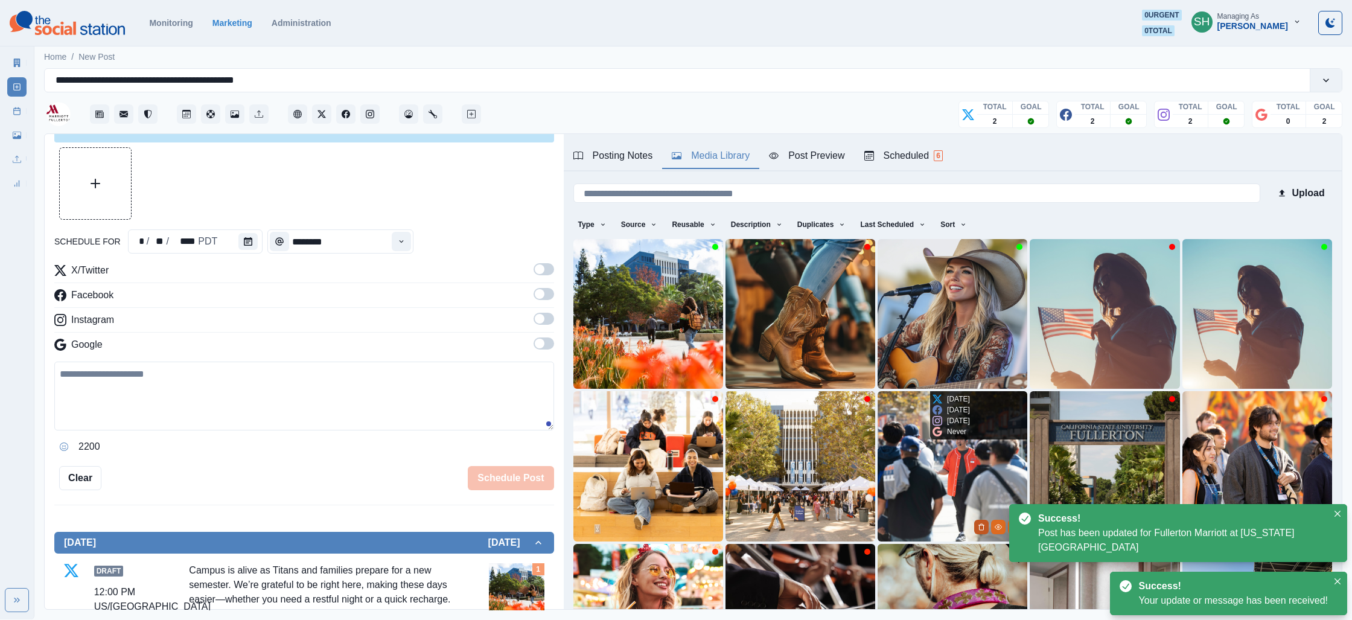
click at [985, 526] on button "Delete Media" at bounding box center [981, 527] width 14 height 14
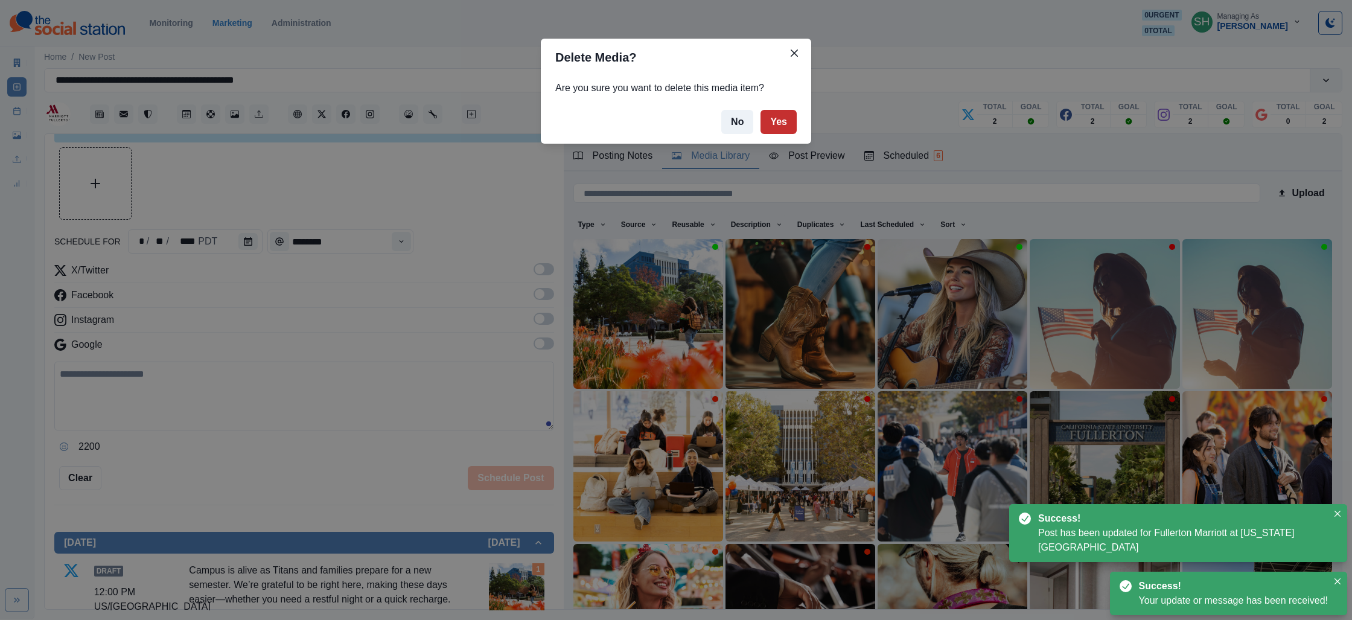
click at [782, 119] on button "Yes" at bounding box center [778, 122] width 36 height 24
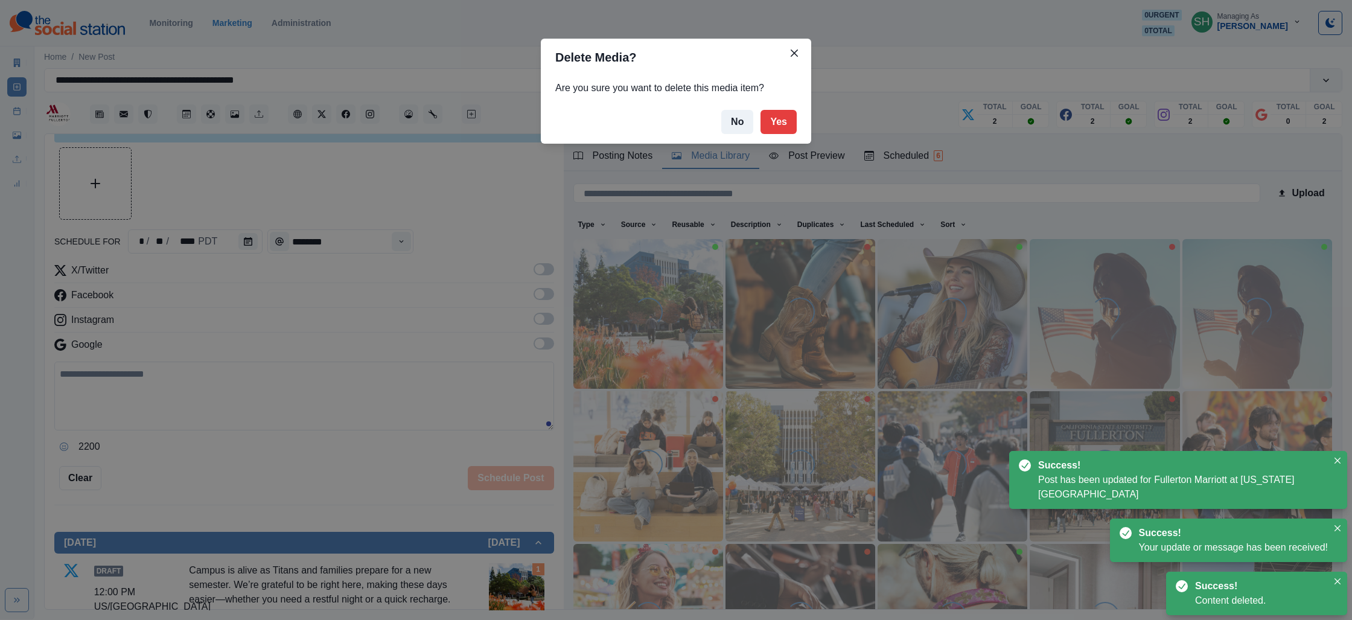
click at [397, 369] on div "Delete Media? Are you sure you want to delete this media item? No Yes" at bounding box center [676, 310] width 1352 height 620
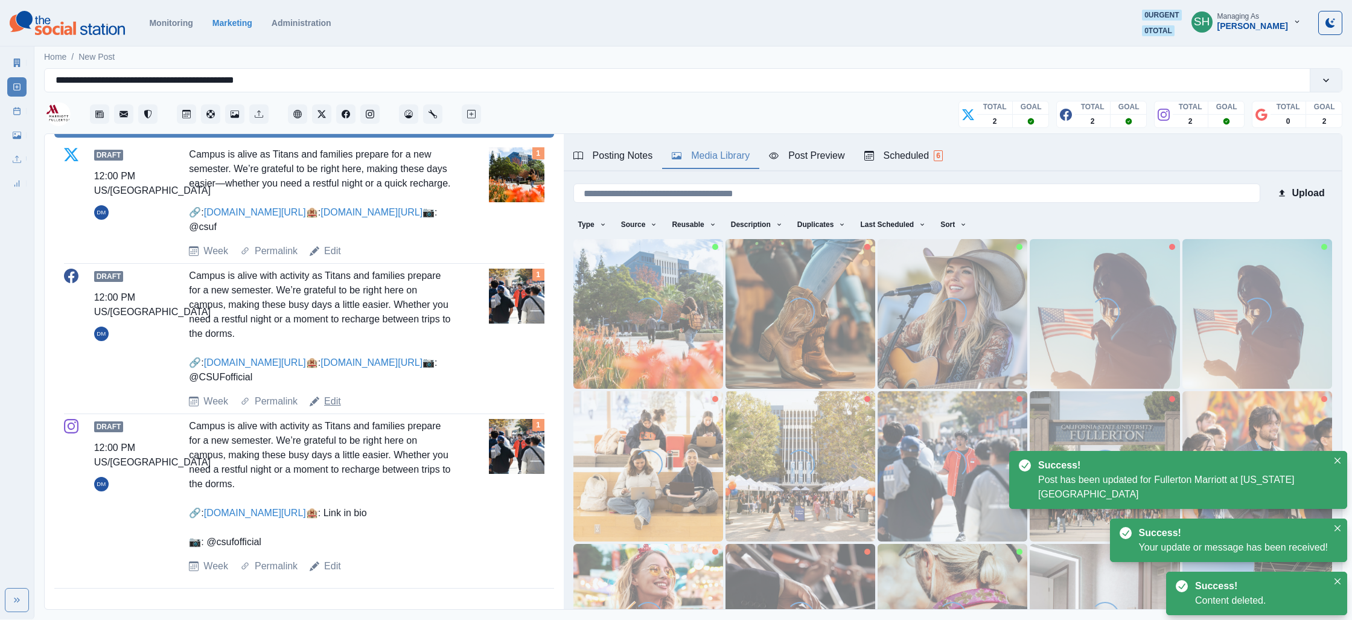
scroll to position [485, 0]
click at [332, 409] on link "Edit" at bounding box center [332, 401] width 17 height 14
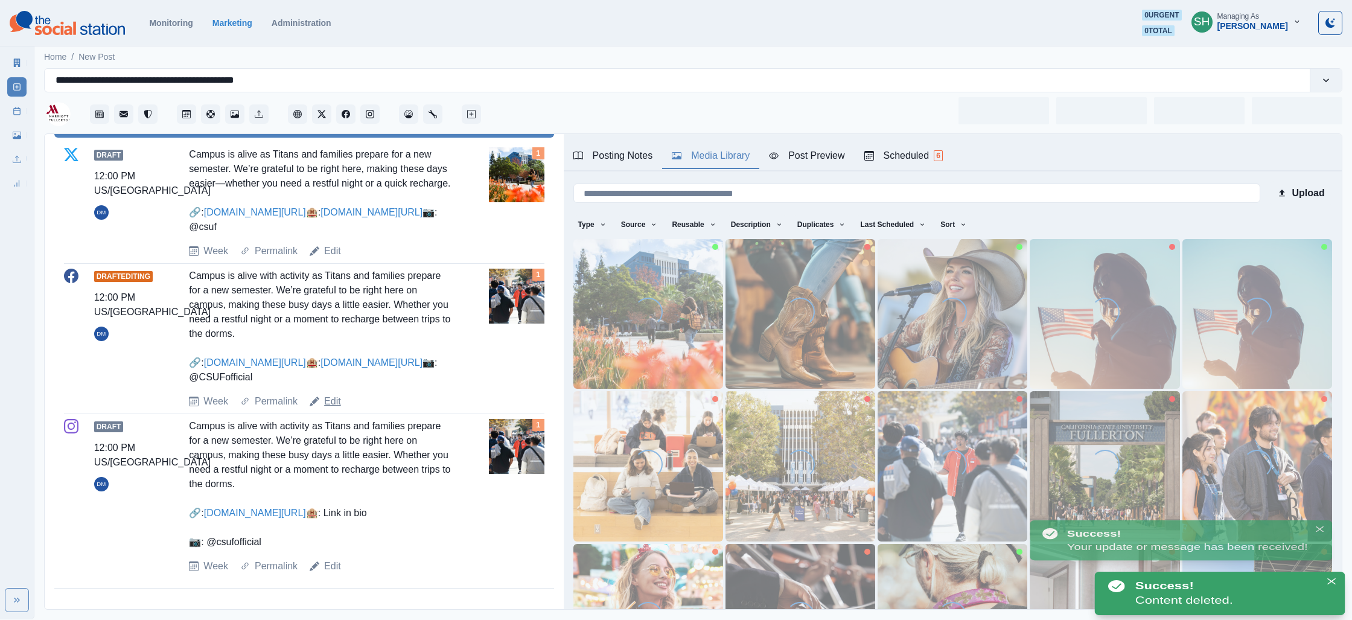
type textarea "**********"
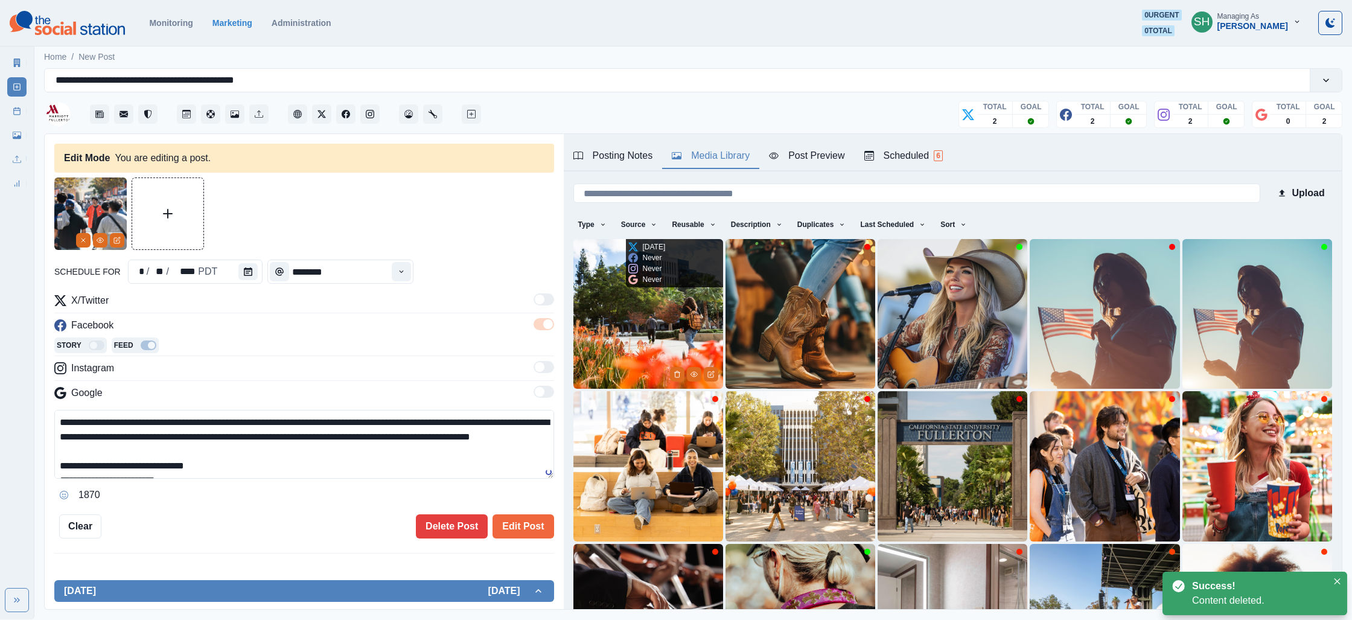
click at [595, 340] on img at bounding box center [648, 314] width 150 height 150
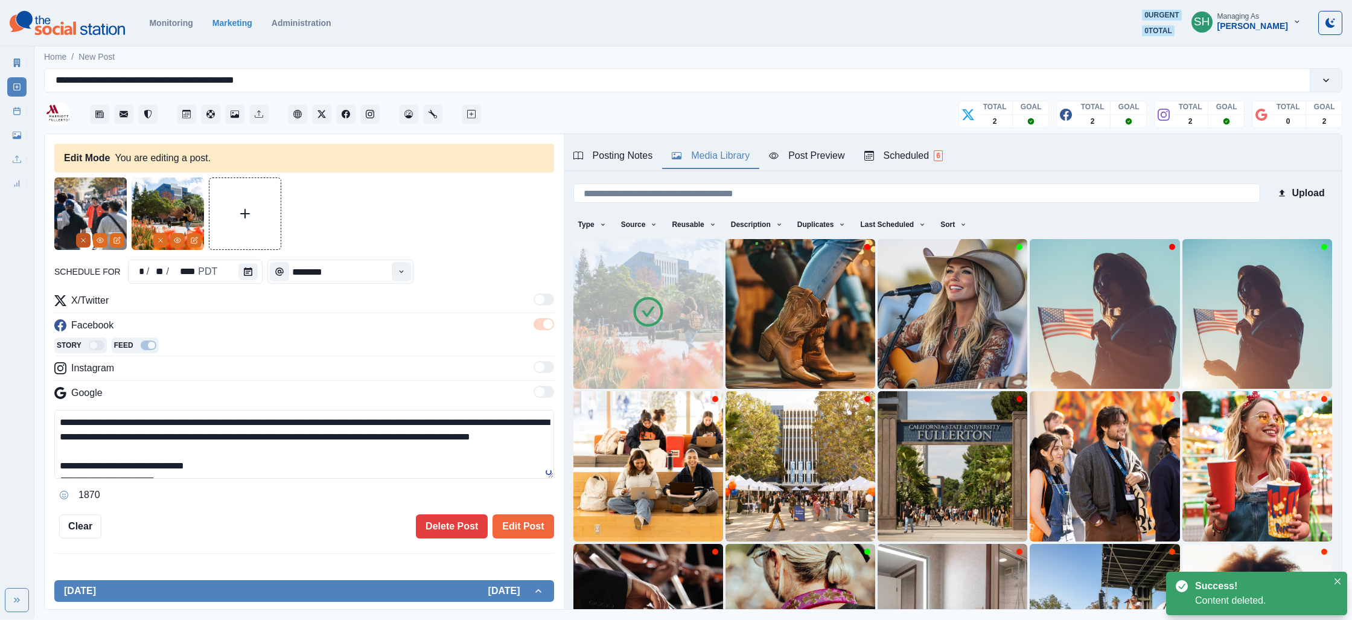
click at [84, 239] on line "Remove" at bounding box center [83, 240] width 4 height 4
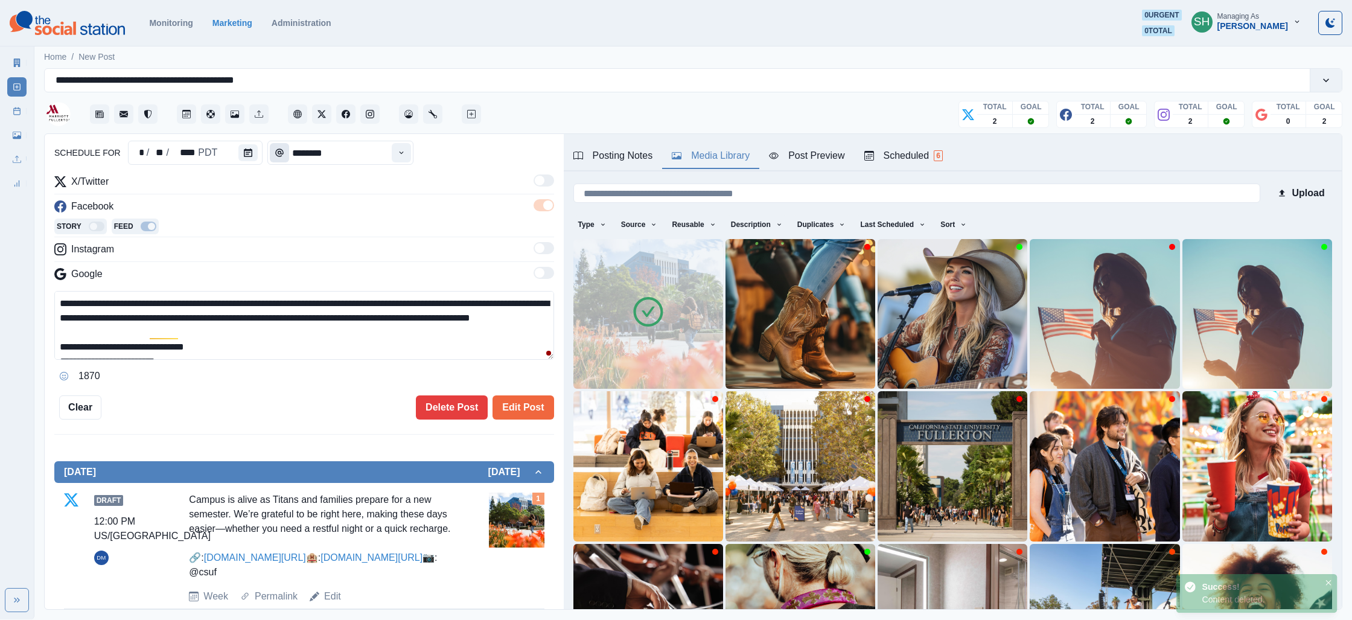
scroll to position [151, 0]
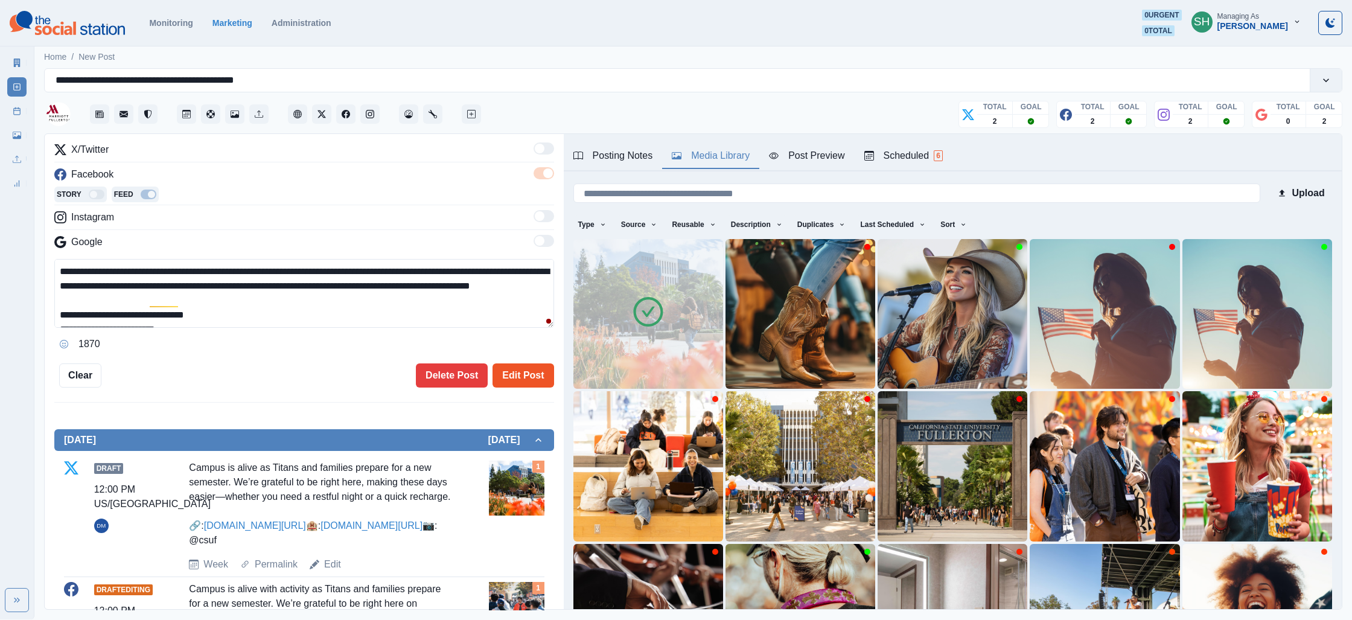
click at [516, 373] on button "Edit Post" at bounding box center [522, 375] width 61 height 24
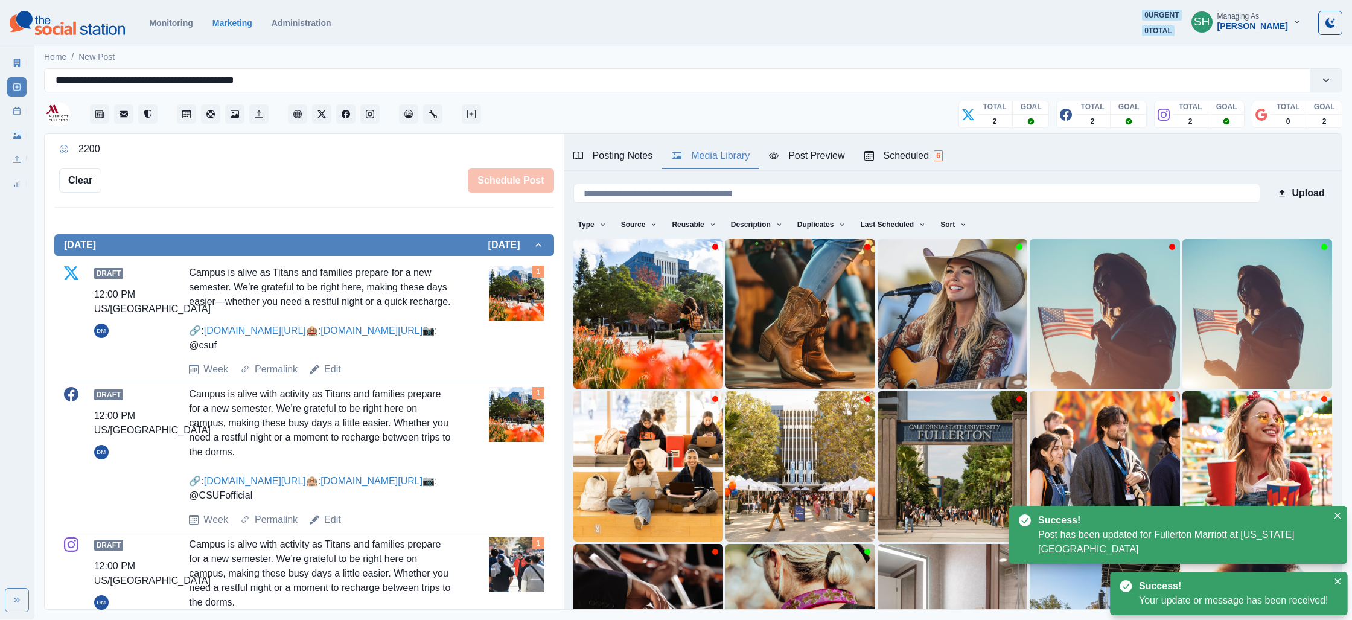
scroll to position [532, 0]
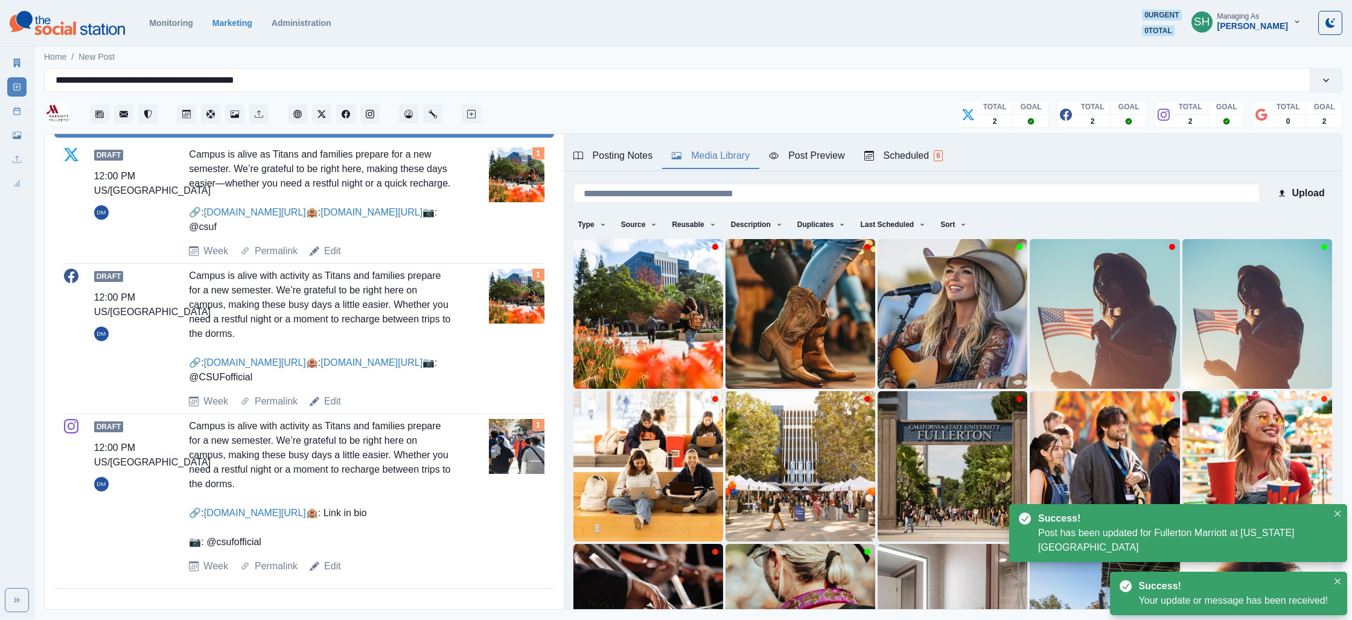
click at [319, 569] on div "Edit" at bounding box center [325, 566] width 31 height 14
click at [329, 565] on link "Edit" at bounding box center [332, 566] width 17 height 14
type textarea "**********"
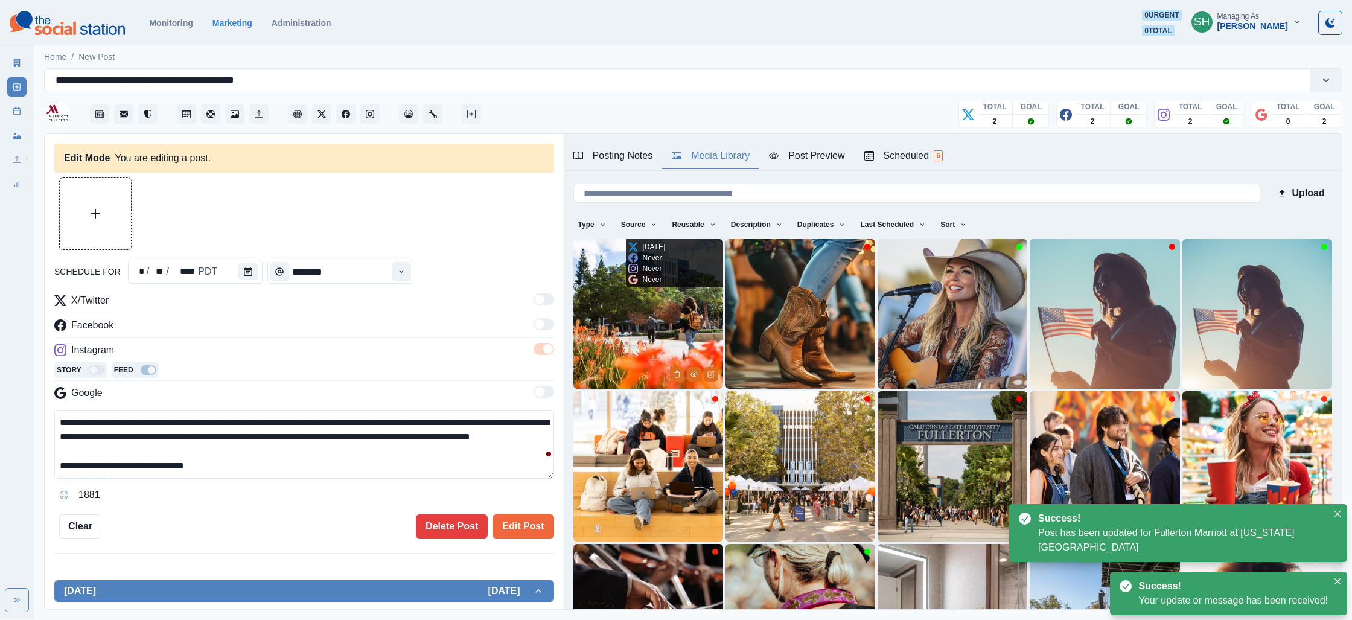
click at [588, 327] on img at bounding box center [648, 314] width 150 height 150
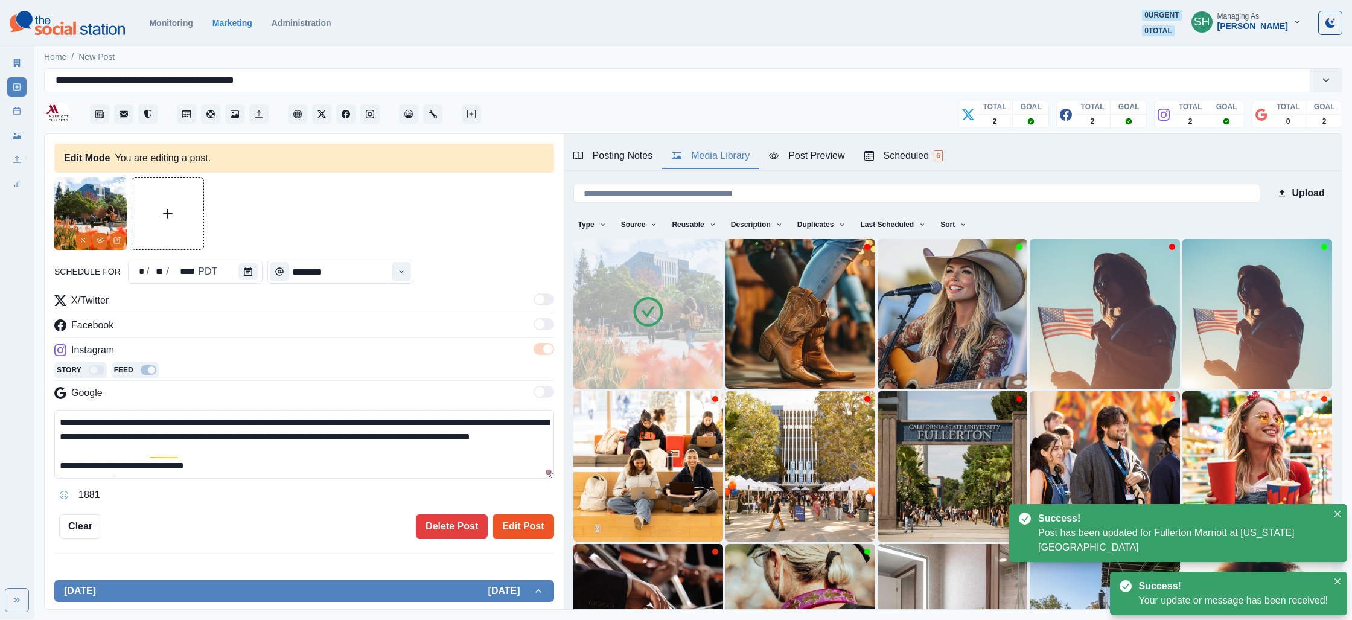
click at [514, 515] on button "Edit Post" at bounding box center [522, 526] width 61 height 24
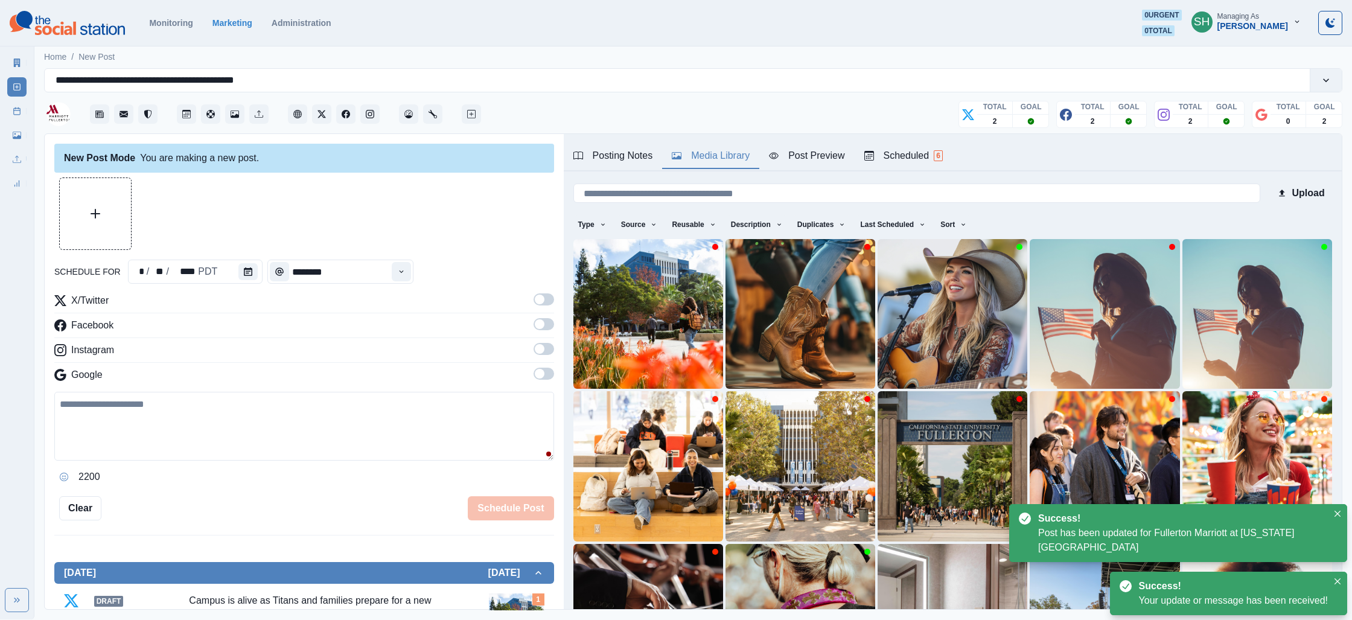
scroll to position [532, 0]
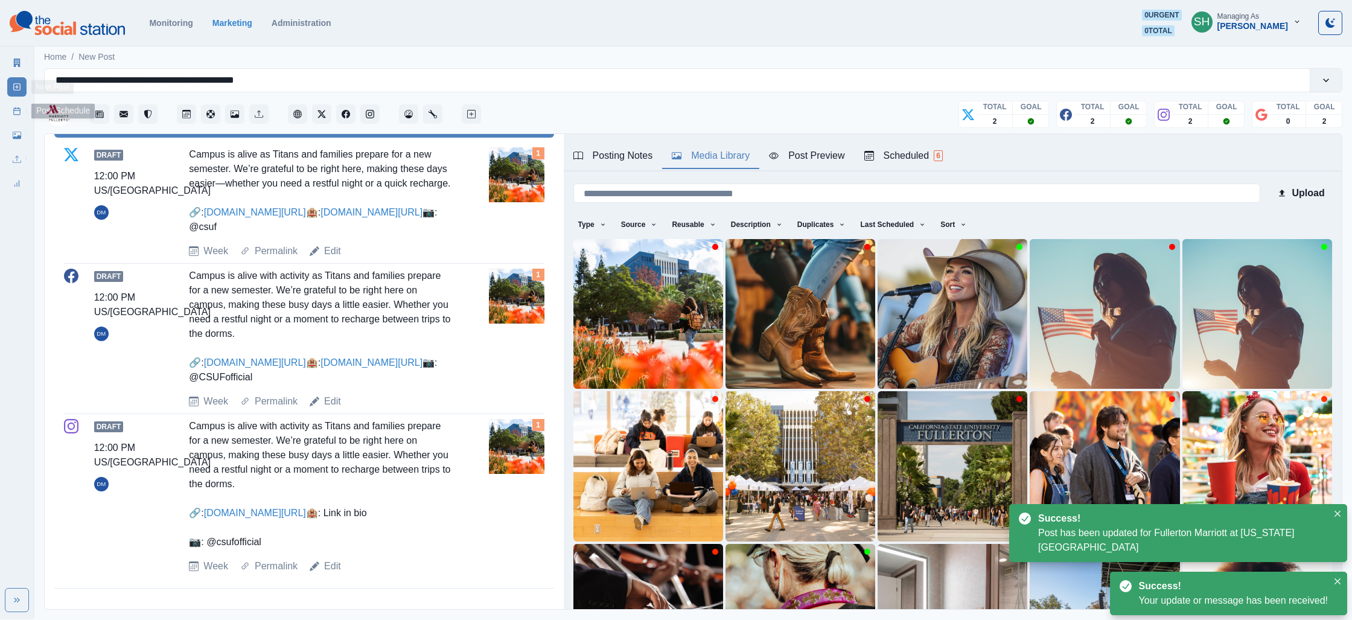
click at [13, 105] on link "Post Schedule" at bounding box center [16, 110] width 19 height 19
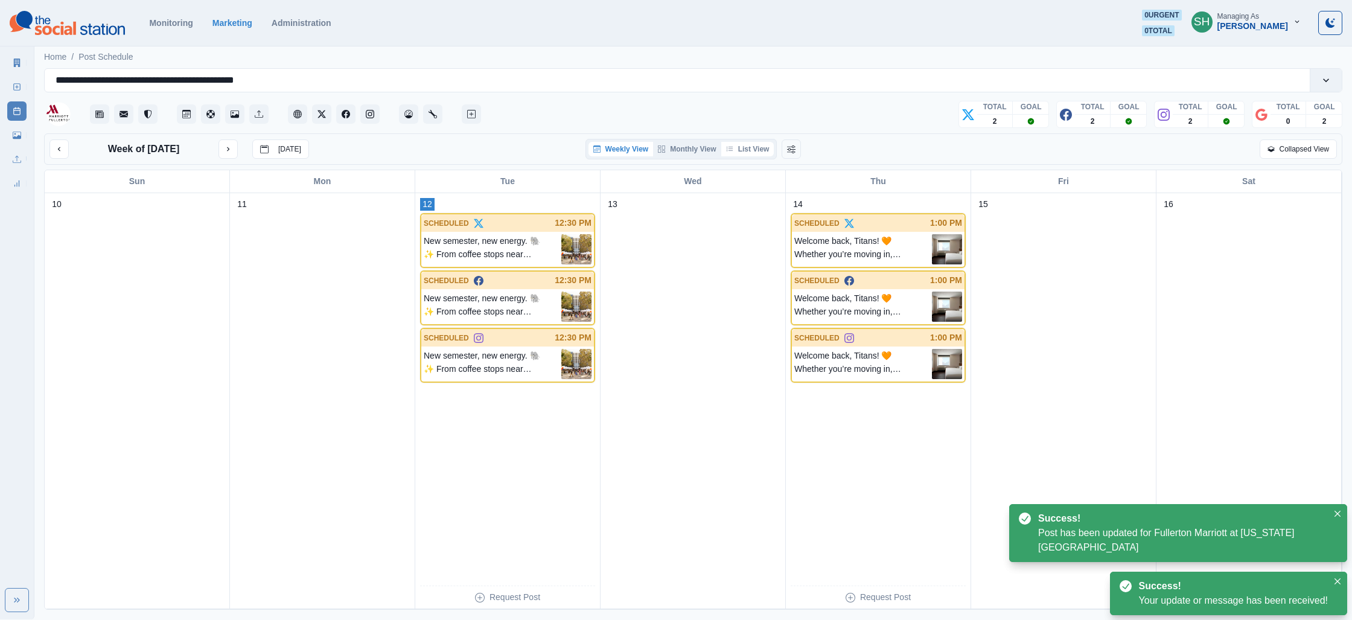
click at [725, 145] on button "List View" at bounding box center [747, 149] width 53 height 14
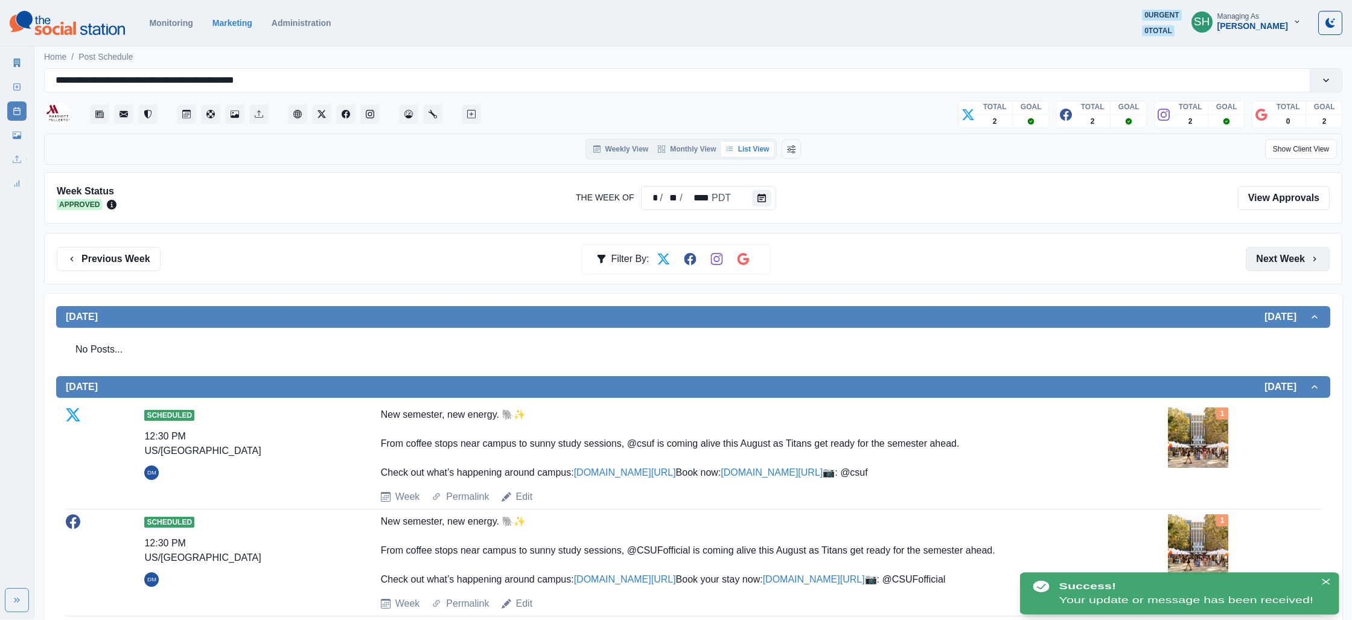
click at [1251, 256] on button "Next Week" at bounding box center [1288, 259] width 84 height 24
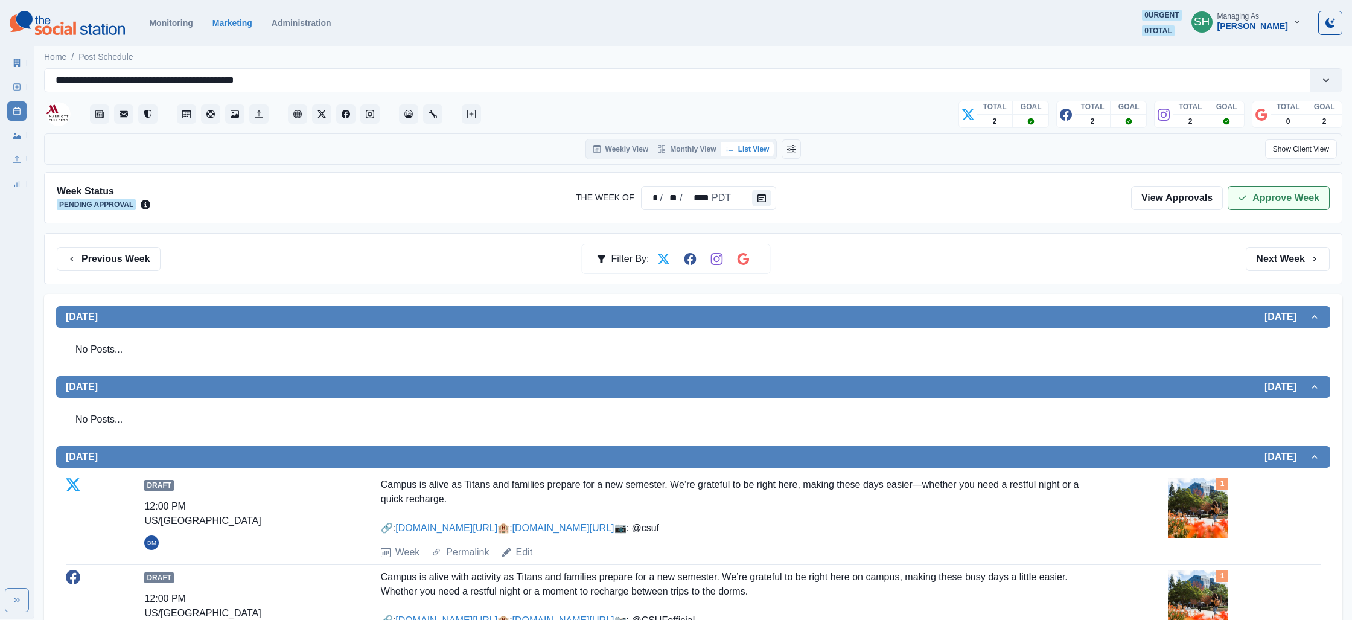
click at [1298, 191] on button "Approve Week" at bounding box center [1279, 198] width 102 height 24
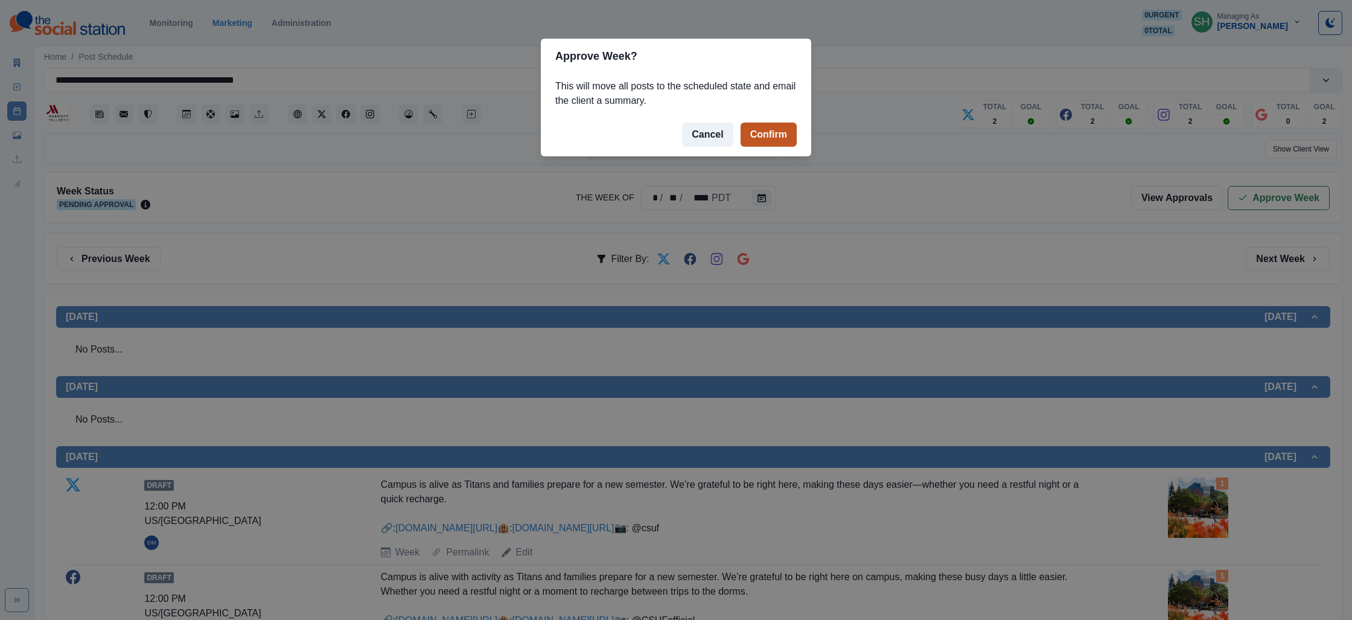
click at [765, 141] on button "Confirm" at bounding box center [768, 135] width 56 height 24
